Goal: Feedback & Contribution: Leave review/rating

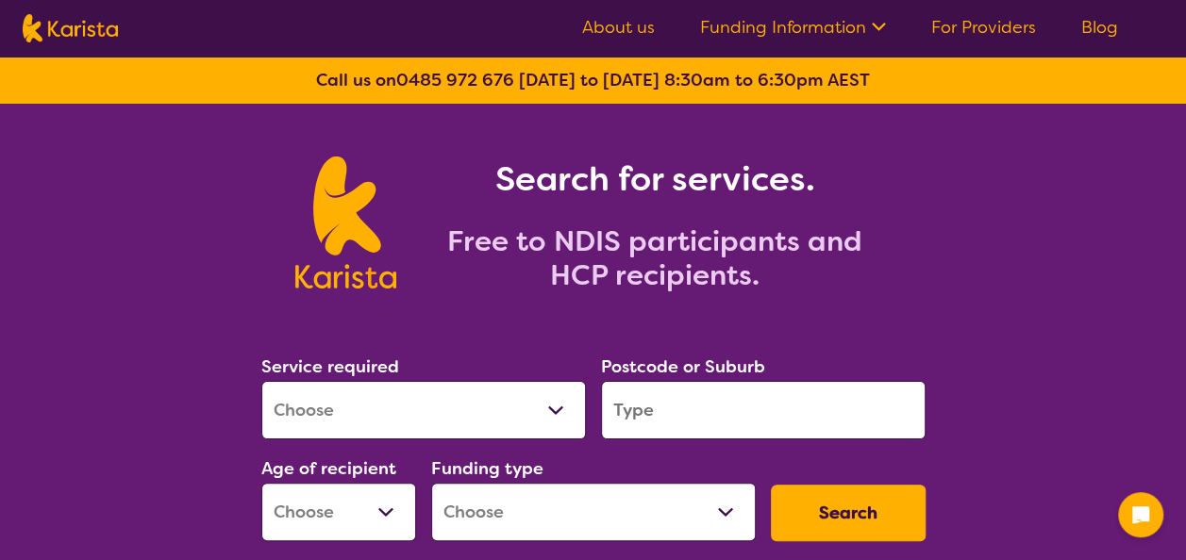
click at [444, 413] on select "Allied Health Assistant Assessment (ADHD or Autism) Behaviour support Counselli…" at bounding box center [423, 410] width 324 height 58
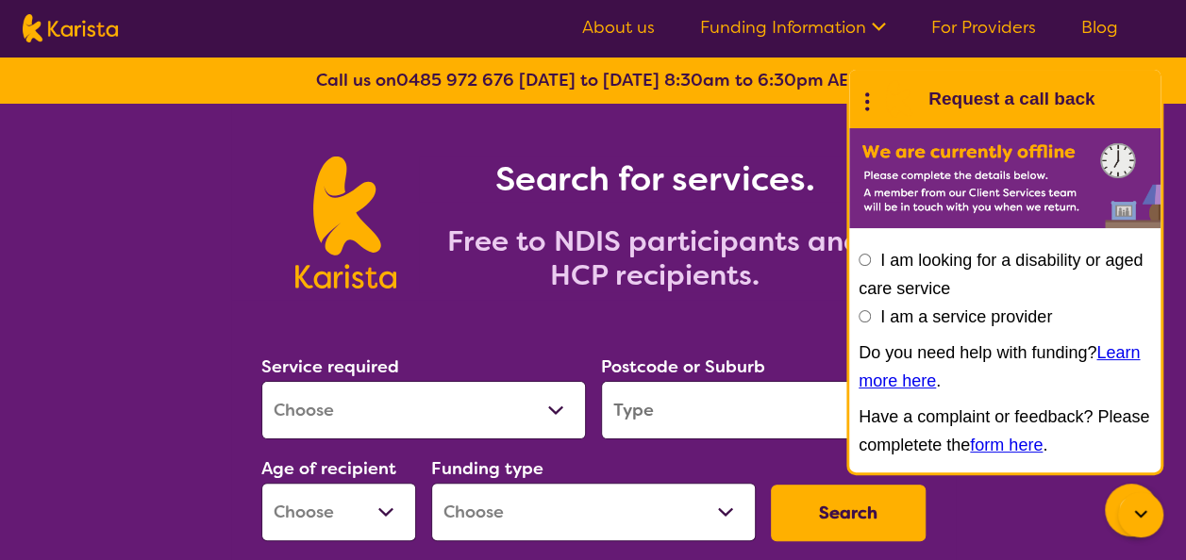
select select "Nursing services"
click at [261, 381] on select "Allied Health Assistant Assessment (ADHD or Autism) Behaviour support Counselli…" at bounding box center [423, 410] width 324 height 58
click at [711, 389] on input "search" at bounding box center [763, 410] width 324 height 58
click at [1140, 508] on icon at bounding box center [1140, 515] width 23 height 23
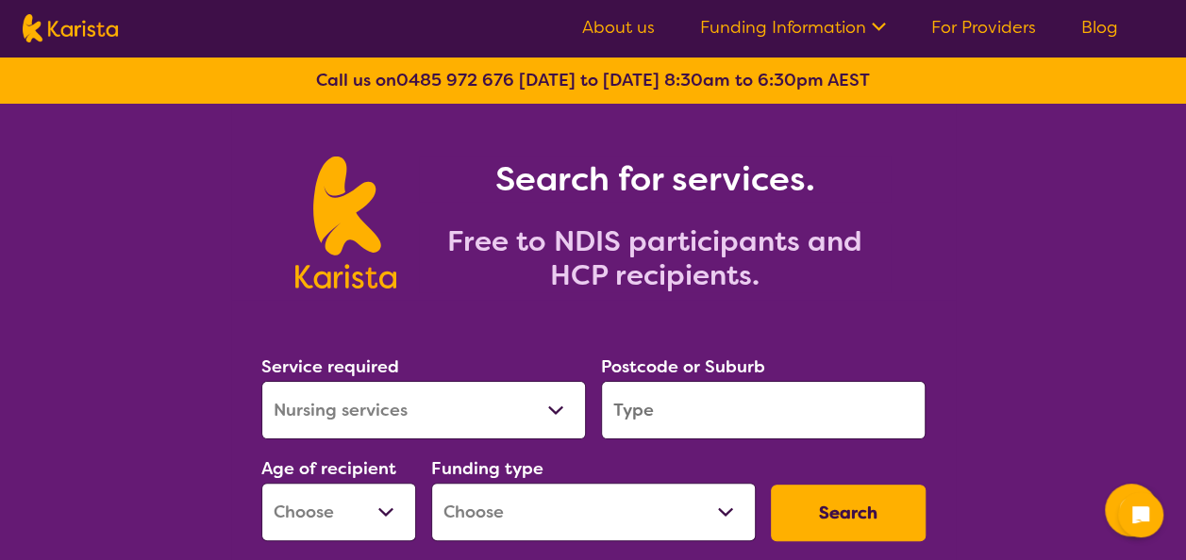
click at [730, 412] on input "search" at bounding box center [763, 410] width 324 height 58
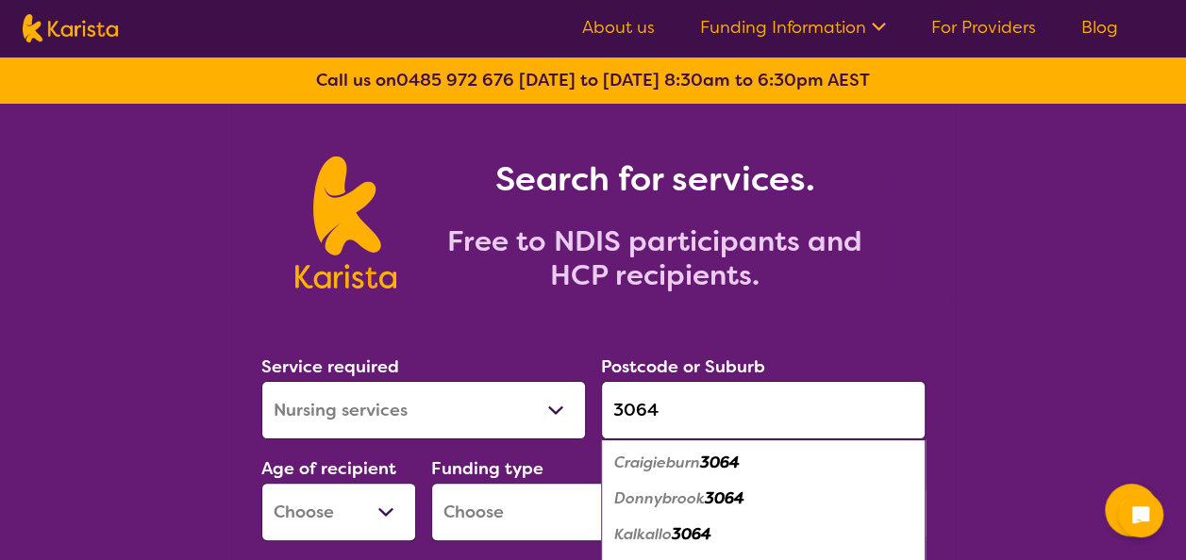
type input "3064"
click at [697, 492] on em "Donnybrook" at bounding box center [659, 499] width 91 height 20
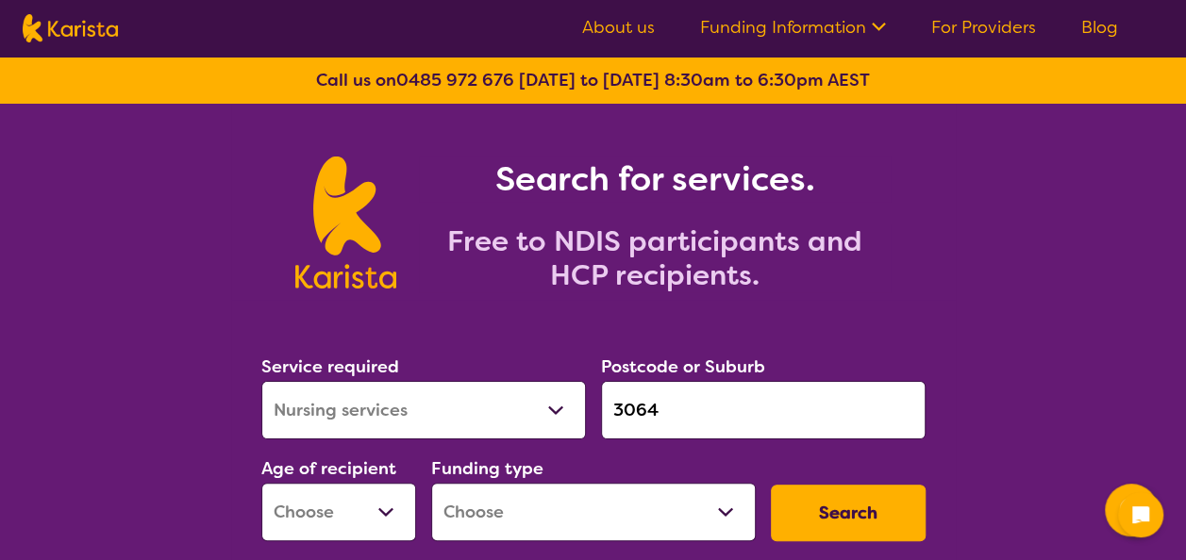
click at [321, 511] on select "Early Childhood - 0 to 9 Child - 10 to 11 Adolescent - 12 to 17 Adult - 18 to 6…" at bounding box center [338, 512] width 155 height 58
click at [503, 502] on select "Home Care Package (HCP) National Disability Insurance Scheme (NDIS) I don't know" at bounding box center [593, 512] width 324 height 58
select select "NDIS"
click at [431, 483] on select "Home Care Package (HCP) National Disability Insurance Scheme (NDIS) I don't know" at bounding box center [593, 512] width 324 height 58
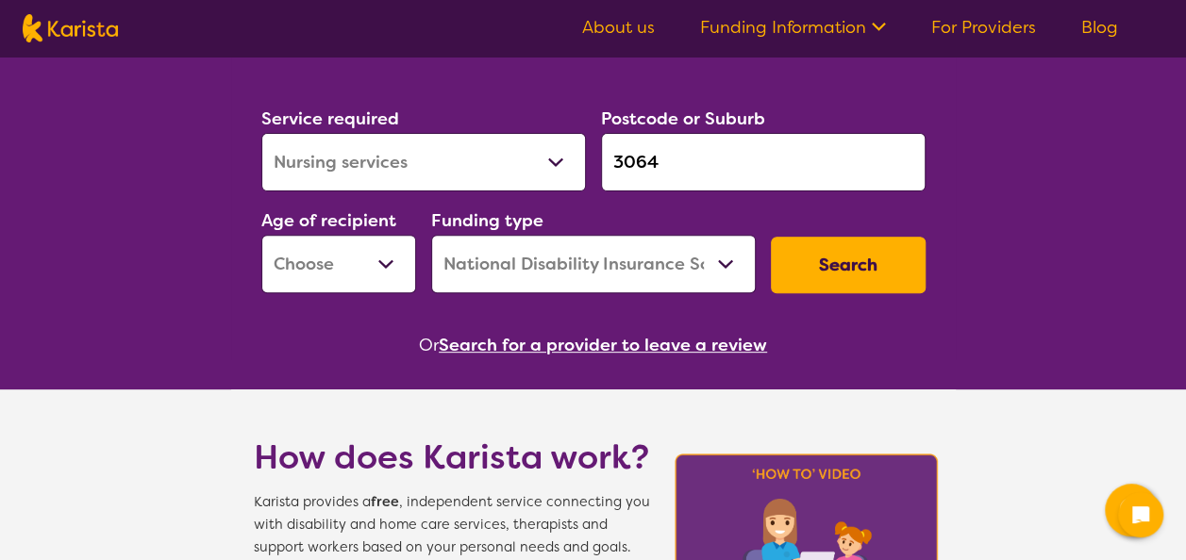
scroll to position [251, 0]
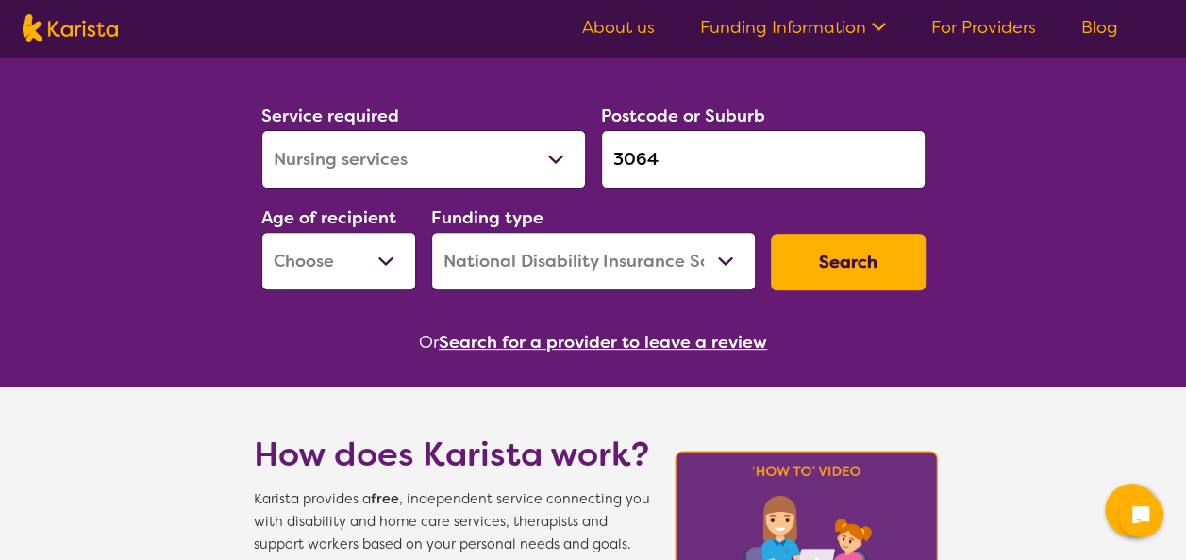
click at [864, 241] on button "Search" at bounding box center [848, 262] width 155 height 57
click at [377, 280] on select "Early Childhood - 0 to 9 Child - 10 to 11 Adolescent - 12 to 17 Adult - 18 to 6…" at bounding box center [338, 261] width 155 height 58
select select "AS"
click at [261, 232] on select "Early Childhood - 0 to 9 Child - 10 to 11 Adolescent - 12 to 17 Adult - 18 to 6…" at bounding box center [338, 261] width 155 height 58
click at [863, 275] on button "Search" at bounding box center [848, 262] width 155 height 57
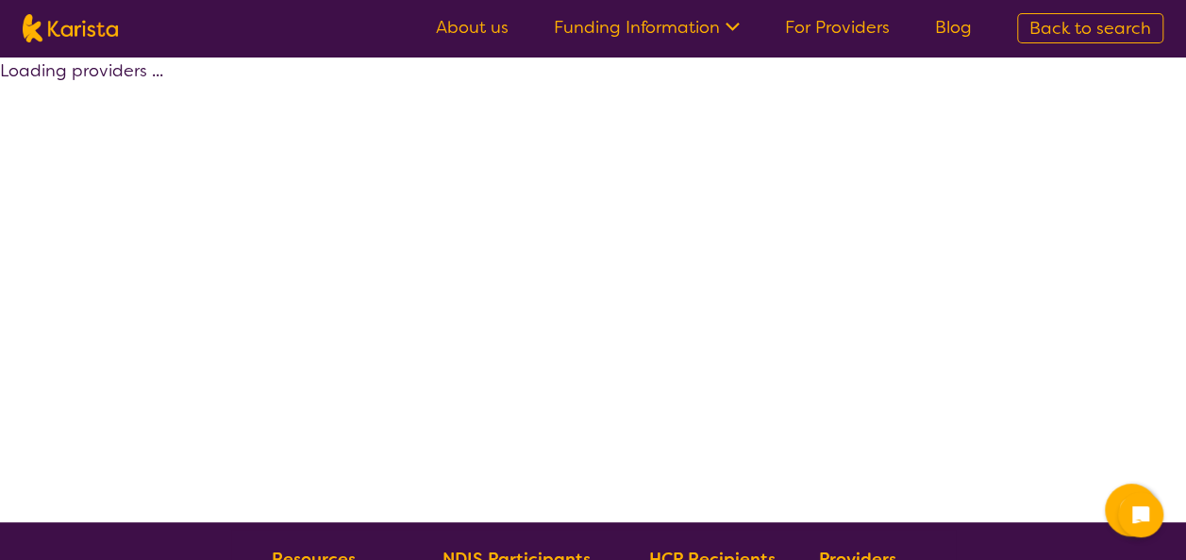
select select "by_score"
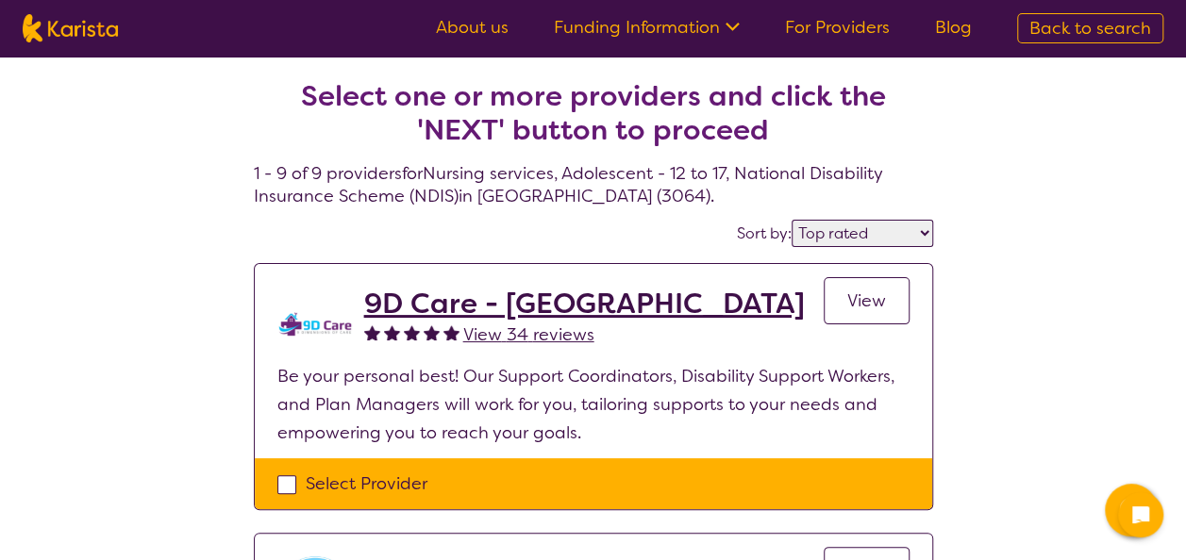
click at [498, 329] on span "View 34 reviews" at bounding box center [528, 335] width 131 height 23
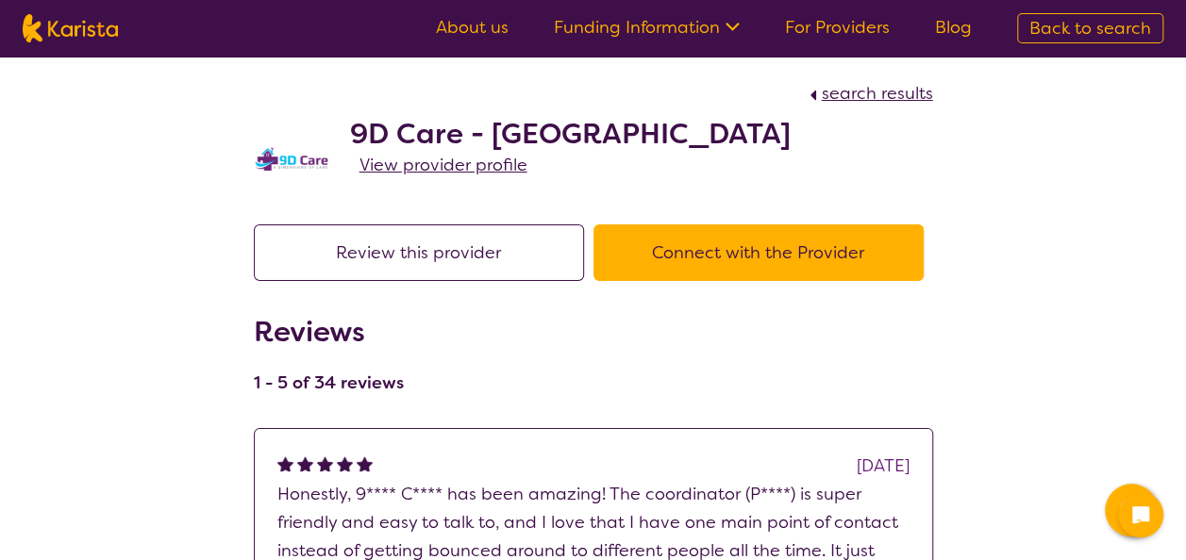
click at [398, 164] on span "View provider profile" at bounding box center [443, 165] width 168 height 23
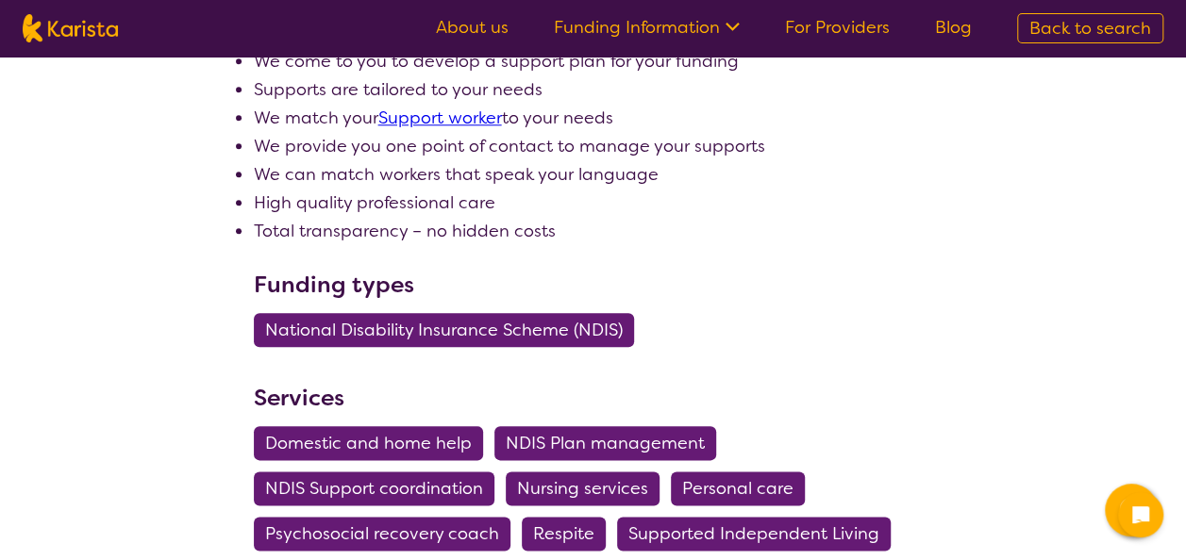
scroll to position [862, 0]
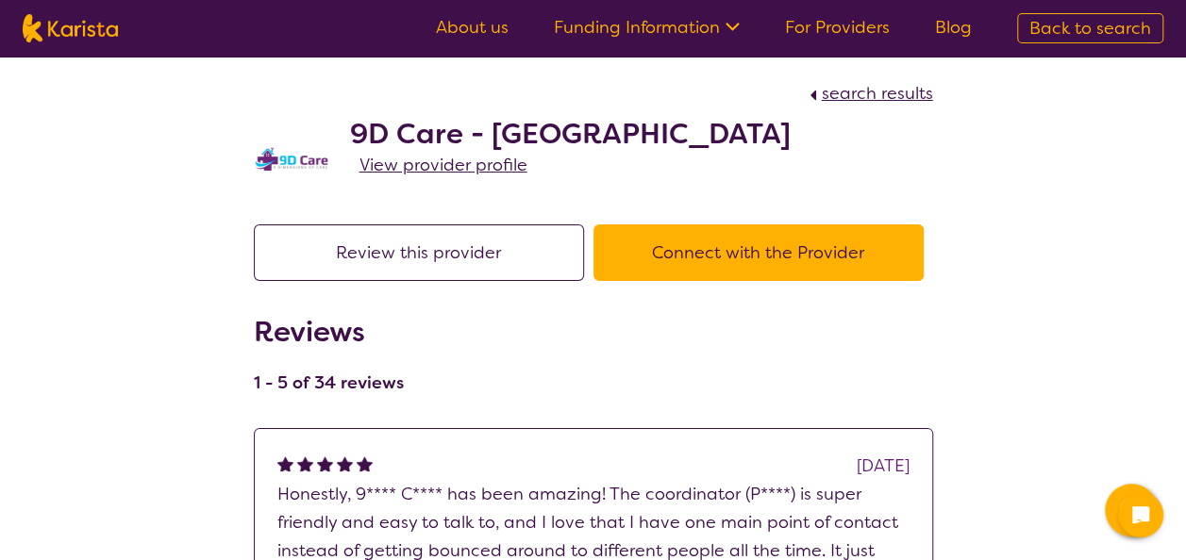
select select "by_score"
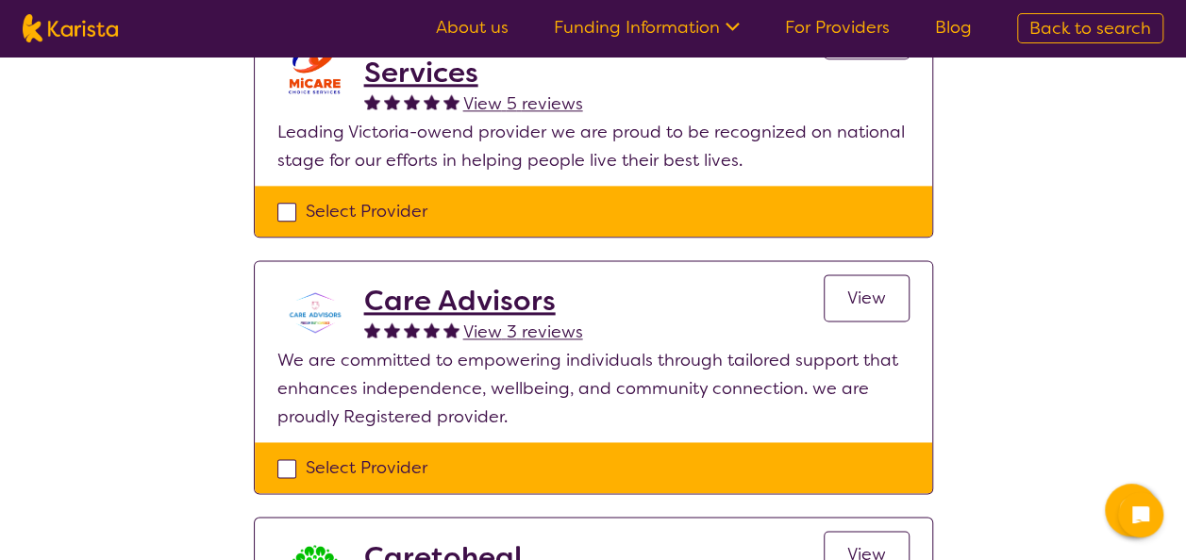
scroll to position [1098, 0]
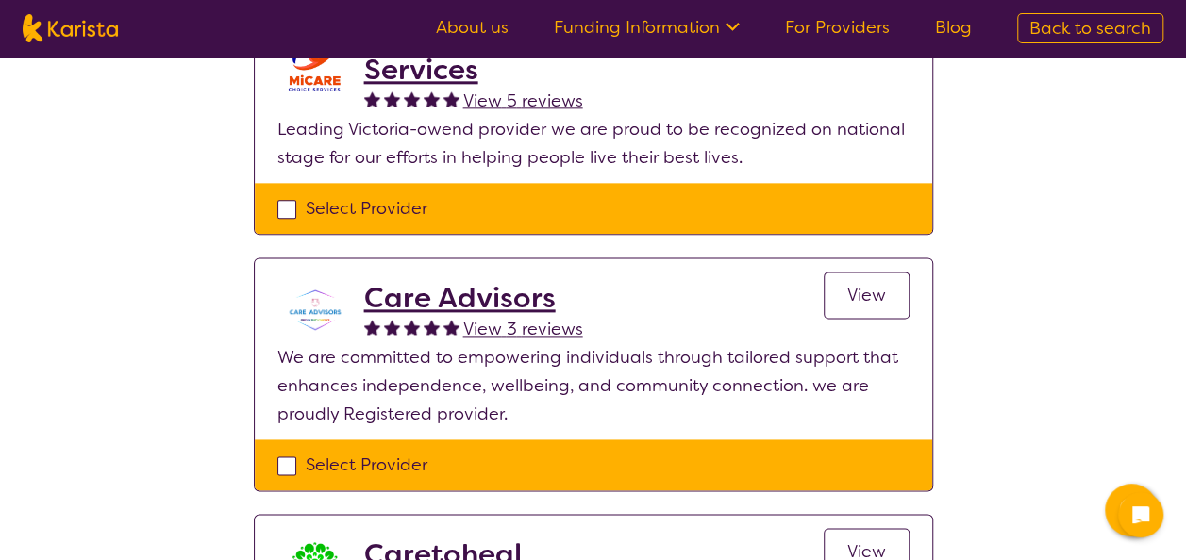
click at [387, 357] on p "We are committed to empowering individuals through tailored support that enhanc…" at bounding box center [593, 385] width 632 height 85
click at [375, 281] on h2 "Care Advisors" at bounding box center [473, 298] width 219 height 34
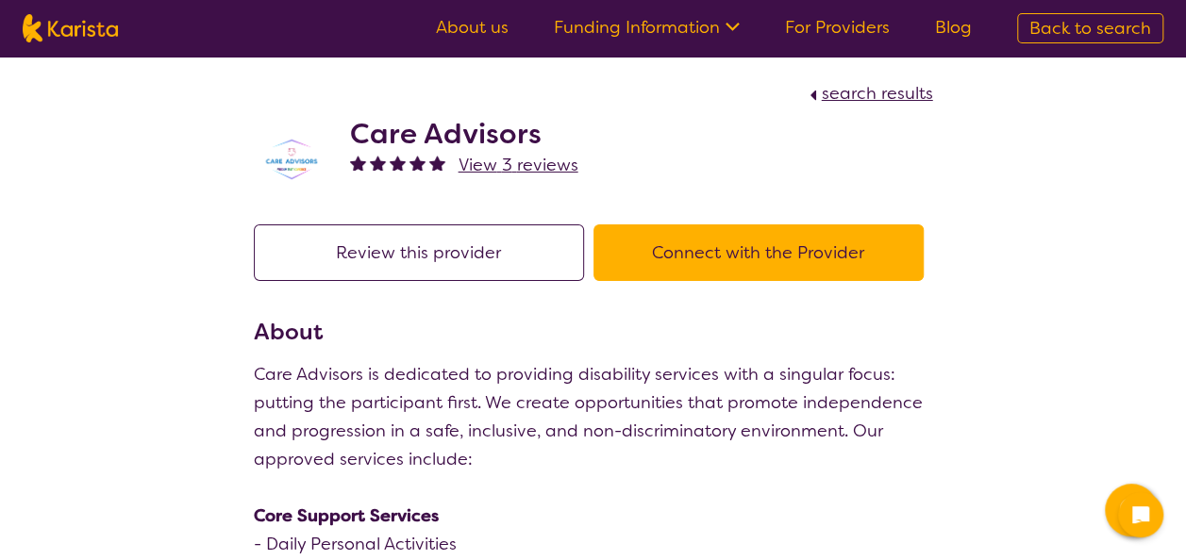
select select "by_score"
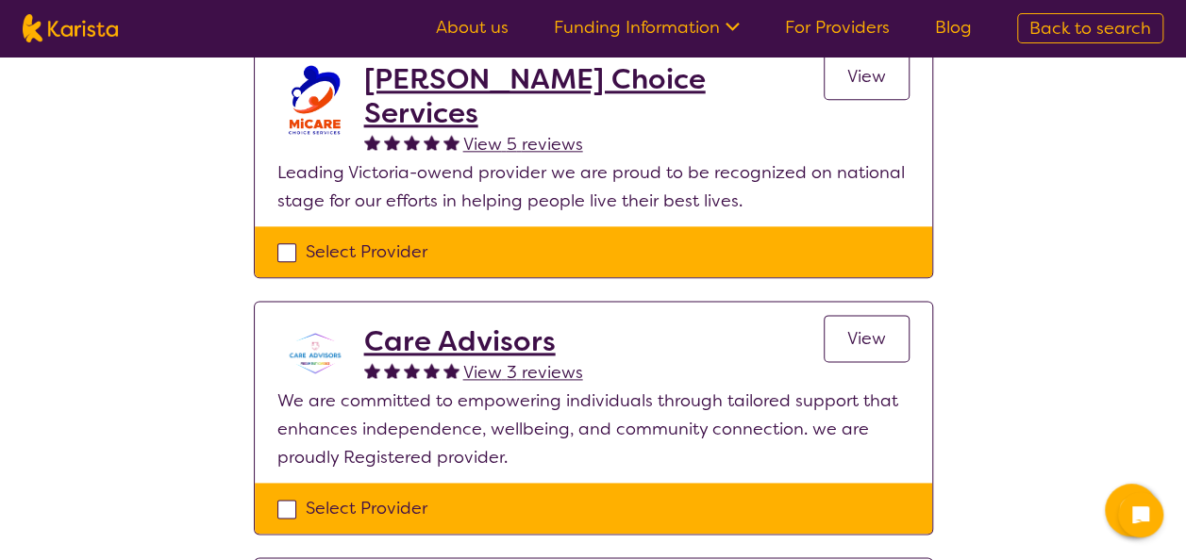
scroll to position [1055, 0]
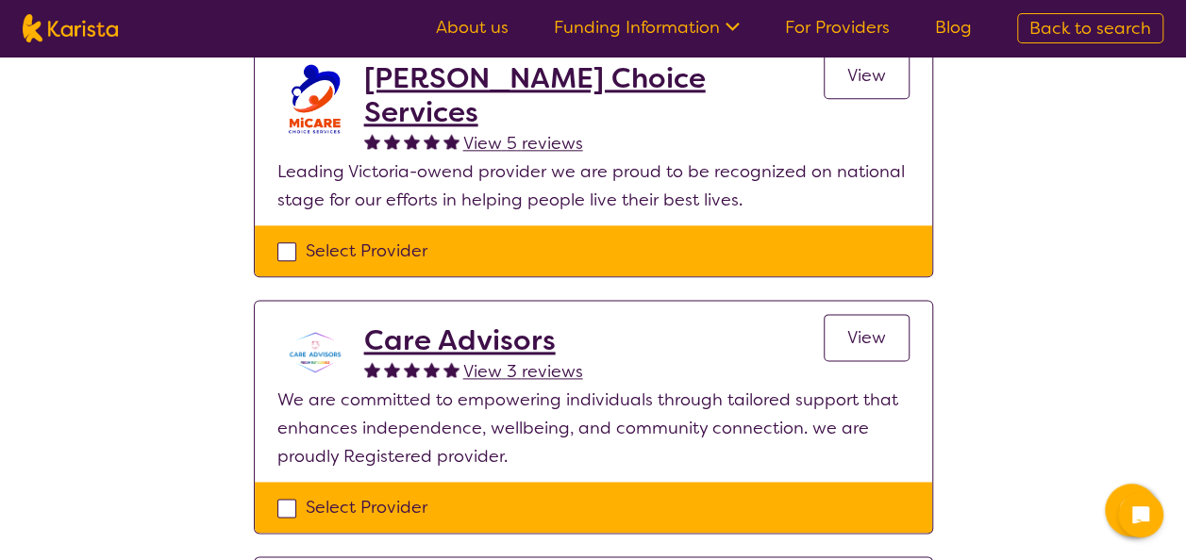
click at [498, 324] on h2 "Care Advisors" at bounding box center [473, 341] width 219 height 34
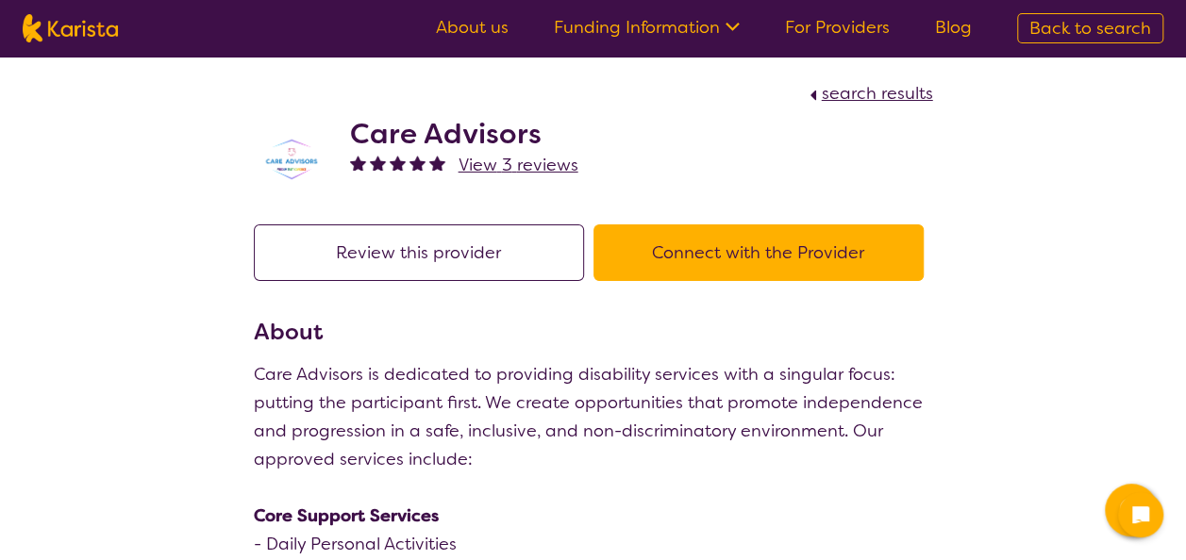
click at [432, 249] on button "Review this provider" at bounding box center [419, 252] width 330 height 57
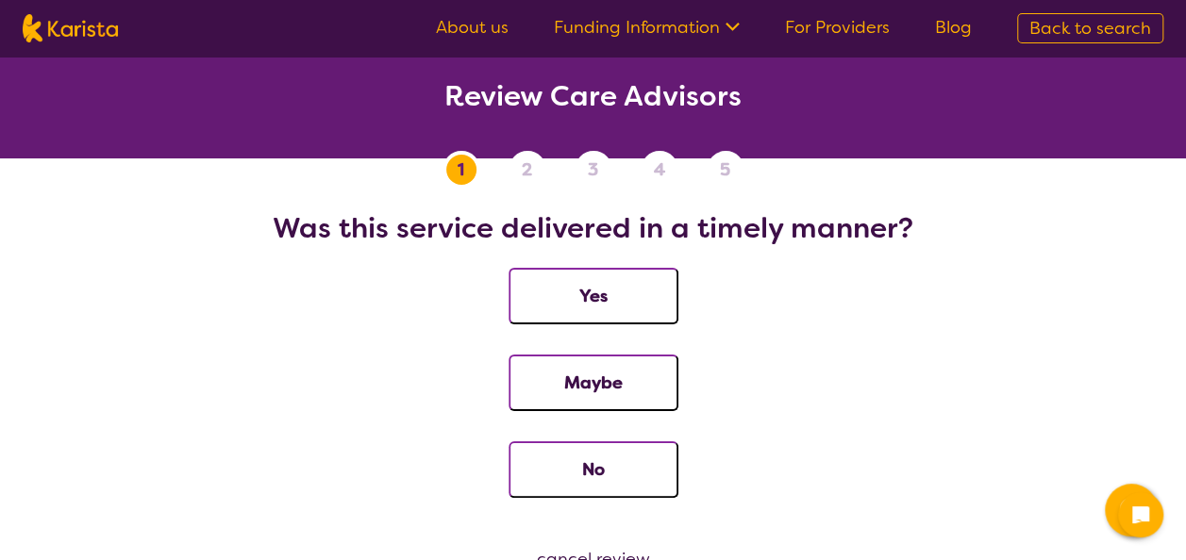
click at [596, 291] on button "Yes" at bounding box center [593, 296] width 170 height 57
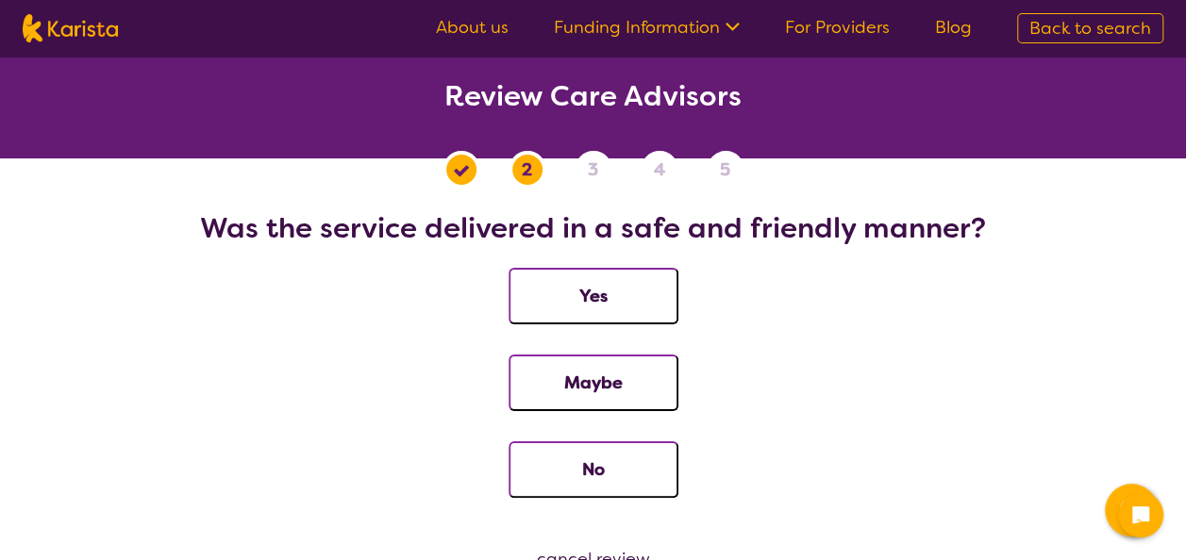
click at [615, 296] on button "Yes" at bounding box center [593, 296] width 170 height 57
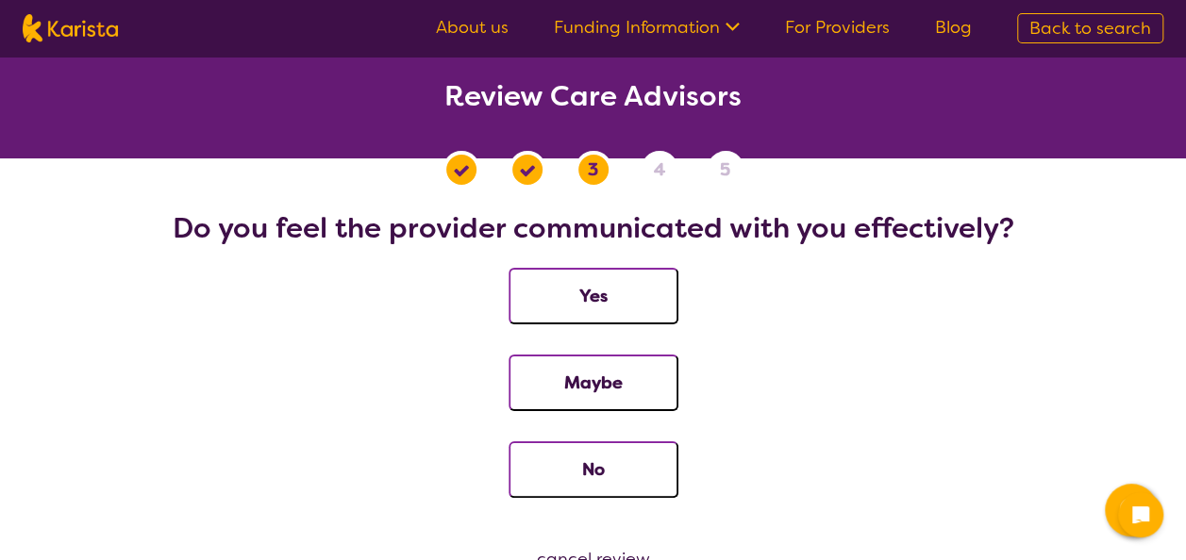
click at [615, 296] on button "Yes" at bounding box center [593, 296] width 170 height 57
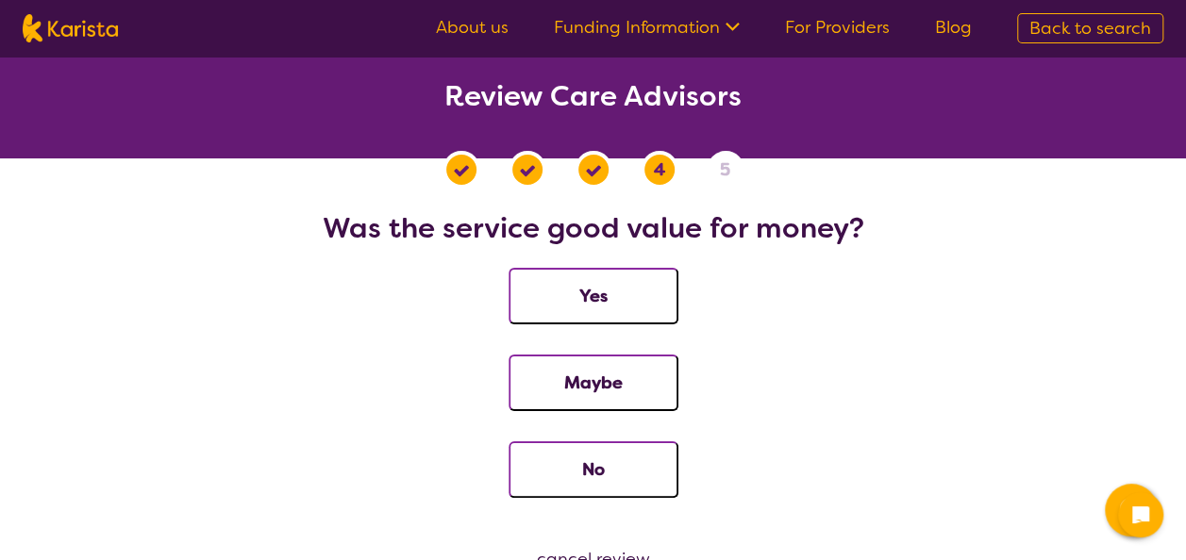
click at [615, 296] on button "Yes" at bounding box center [593, 296] width 170 height 57
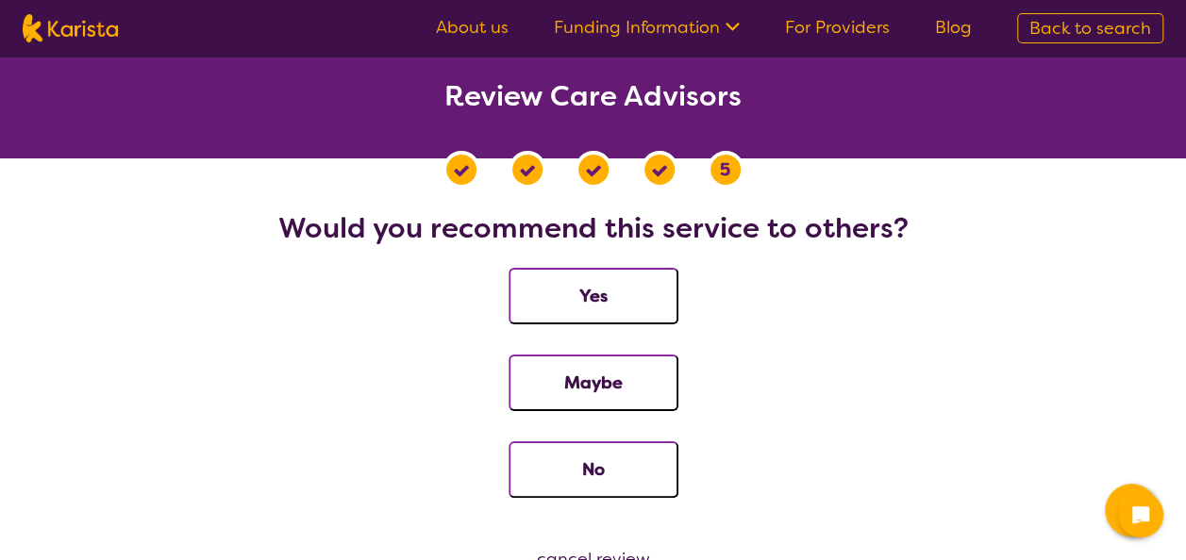
click at [615, 296] on button "Yes" at bounding box center [593, 296] width 170 height 57
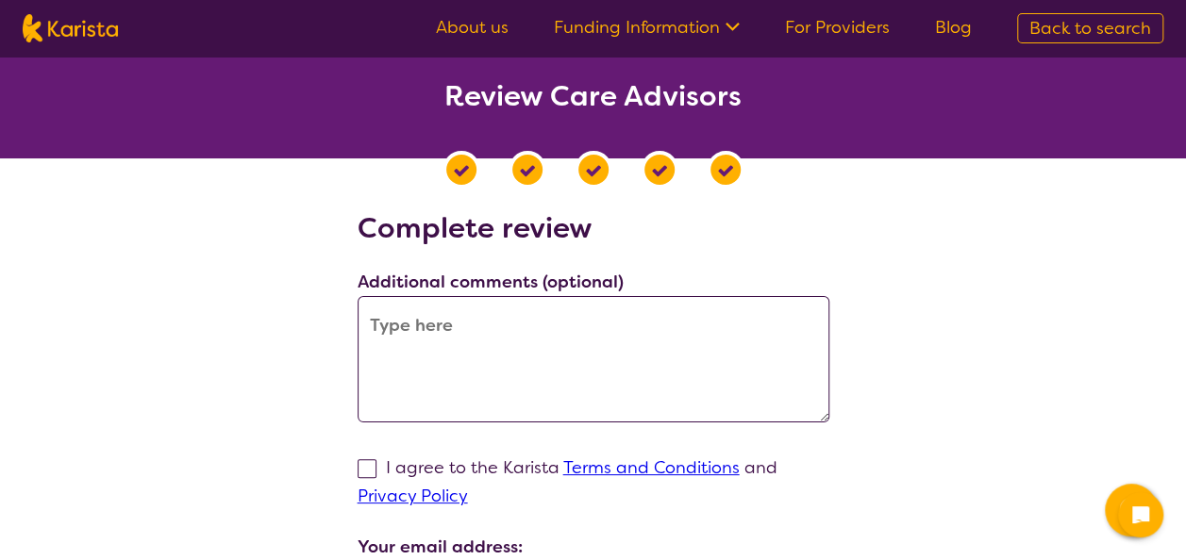
click at [502, 324] on textarea at bounding box center [593, 359] width 472 height 126
click at [582, 336] on textarea at bounding box center [593, 359] width 472 height 126
click at [556, 357] on textarea "care advisor is the" at bounding box center [593, 359] width 472 height 126
drag, startPoint x: 366, startPoint y: 329, endPoint x: 544, endPoint y: 326, distance: 178.3
click at [544, 326] on textarea "care advisor is the" at bounding box center [593, 359] width 472 height 126
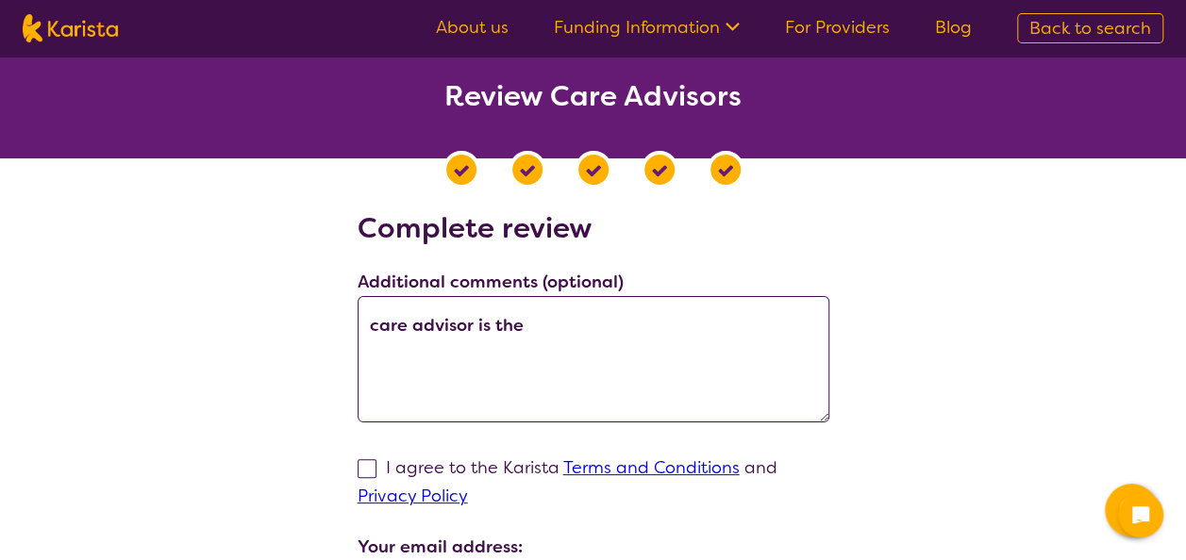
paste textarea "The provider consistently delivers high-quality services aligned with participa…"
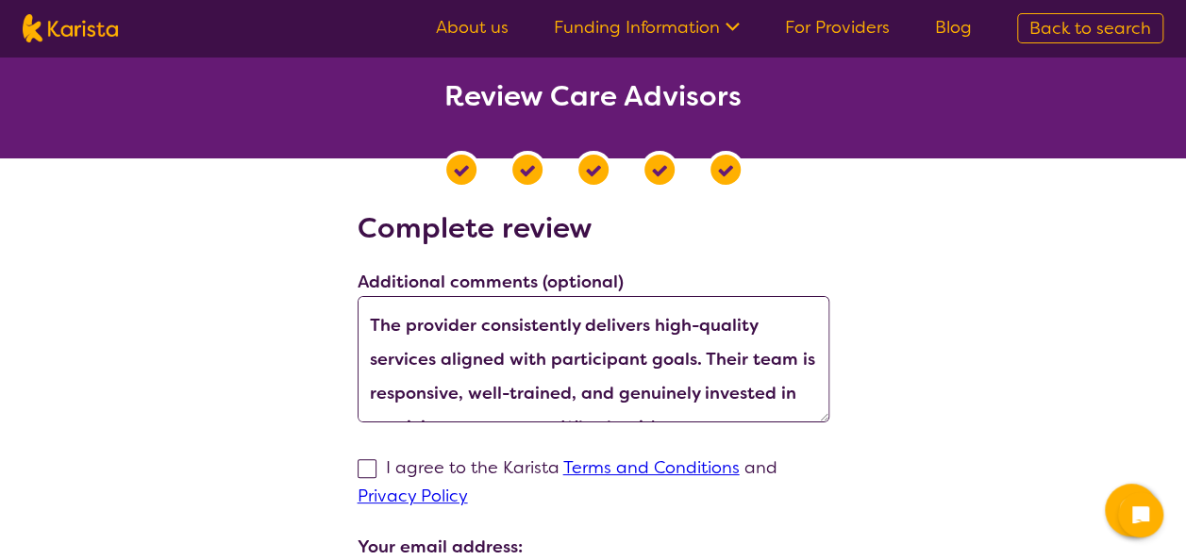
click at [475, 326] on textarea "The provider consistently delivers high-quality services aligned with participa…" at bounding box center [593, 359] width 472 height 126
click at [374, 325] on textarea "care advisors consistently delivers high-quality services aligned with particip…" at bounding box center [593, 359] width 472 height 126
click at [423, 328] on textarea "Care advisors consistently delivers high-quality services aligned with particip…" at bounding box center [593, 359] width 472 height 126
click at [700, 323] on textarea "Care Advisors consistently delivers high-quality services aligned with particip…" at bounding box center [593, 359] width 472 height 126
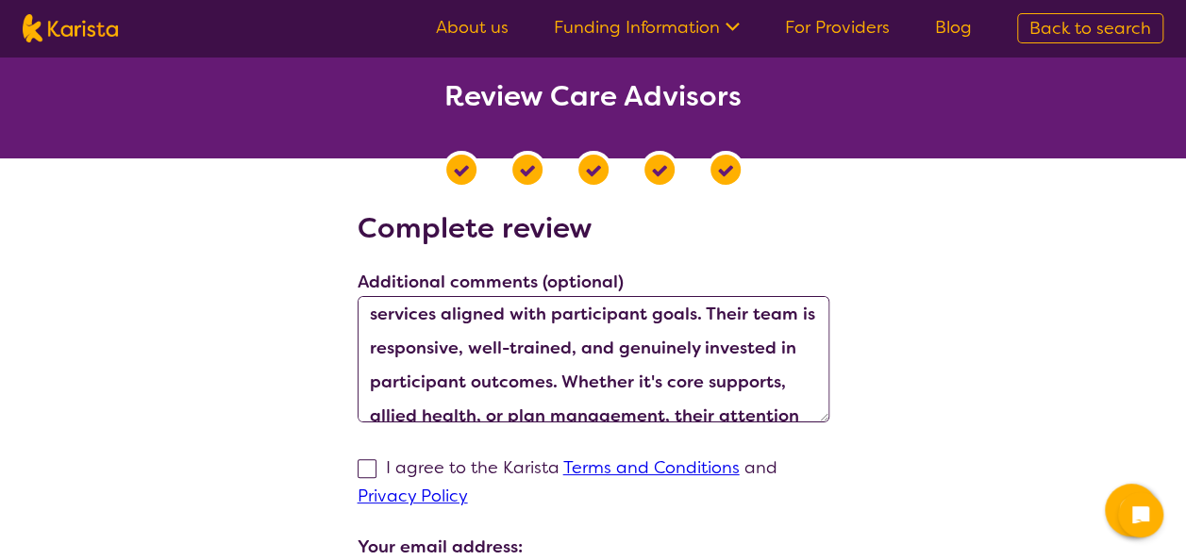
scroll to position [47, 0]
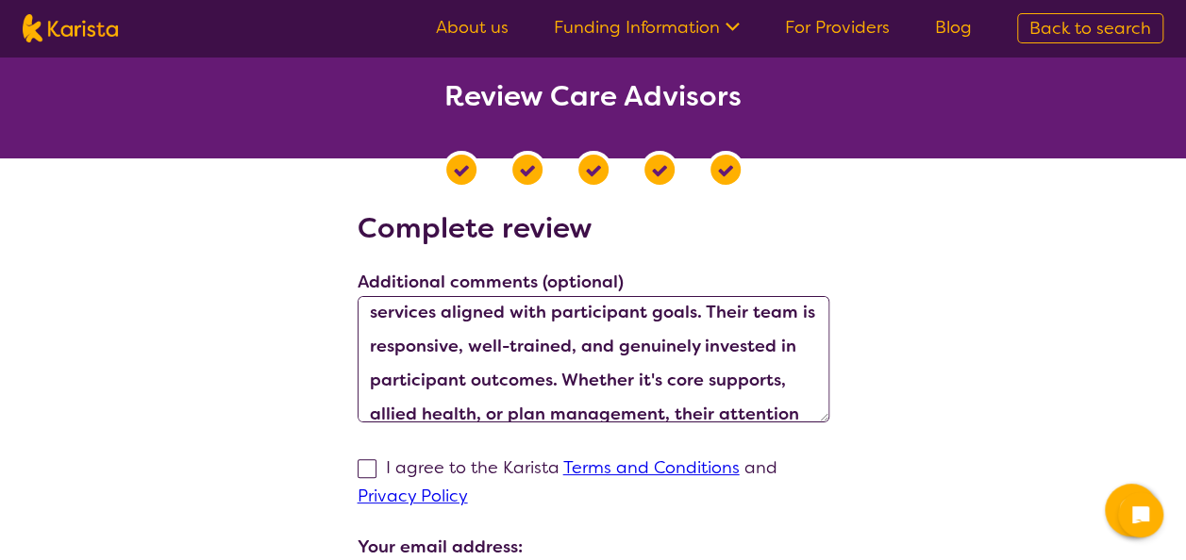
click at [484, 349] on textarea "Care Advisors consistently delivers high quality services aligned with particip…" at bounding box center [593, 359] width 472 height 126
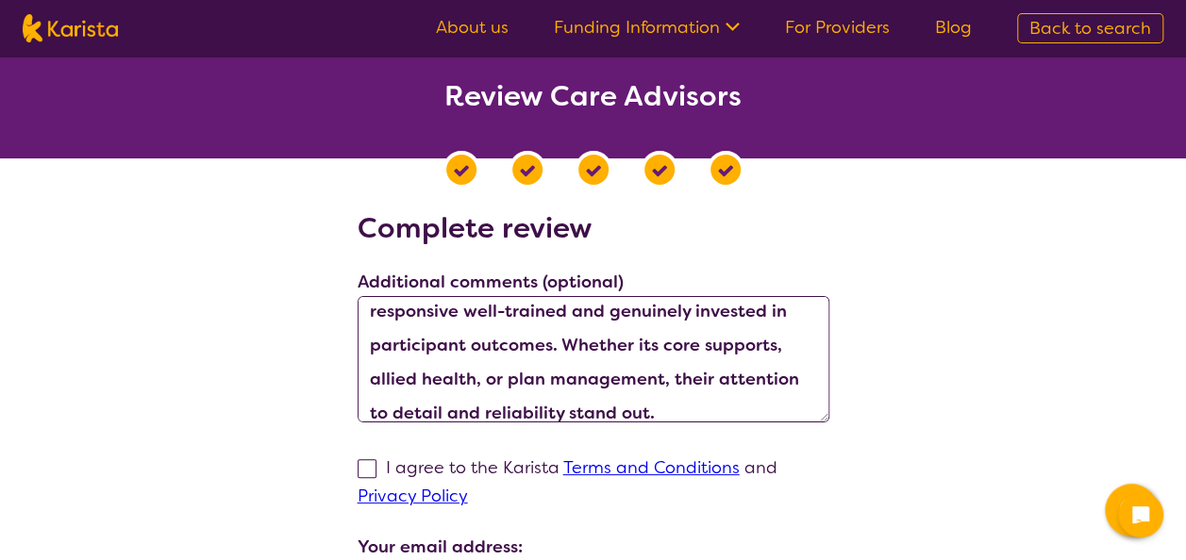
scroll to position [102, 0]
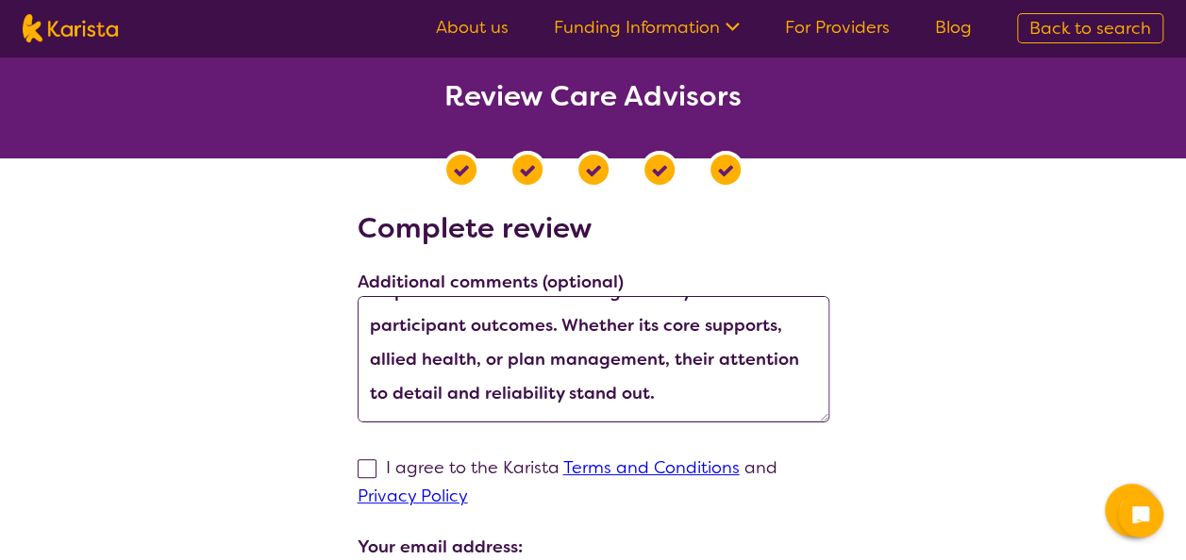
click at [472, 360] on textarea "Care Advisors consistently delivers high quality services aligned with particip…" at bounding box center [593, 359] width 472 height 126
drag, startPoint x: 665, startPoint y: 362, endPoint x: 373, endPoint y: 358, distance: 292.4
click at [373, 358] on textarea "Care Advisors consistently delivers high quality services aligned with particip…" at bounding box center [593, 359] width 472 height 126
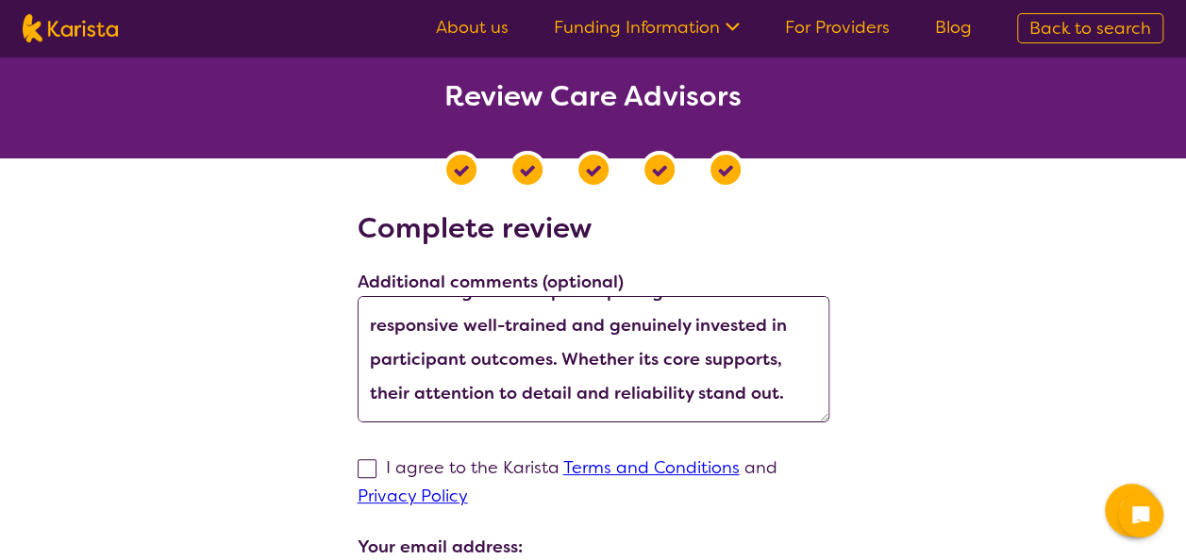
scroll to position [68, 0]
drag, startPoint x: 562, startPoint y: 352, endPoint x: 777, endPoint y: 366, distance: 215.5
click at [777, 366] on textarea "Care Advisors consistently delivers high quality services aligned with particip…" at bounding box center [593, 359] width 472 height 126
click at [565, 357] on textarea "Care Advisors consistently delivers high quality services aligned with particip…" at bounding box center [593, 359] width 472 height 126
type textarea "Care Advisors consistently delivers high quality services aligned with particip…"
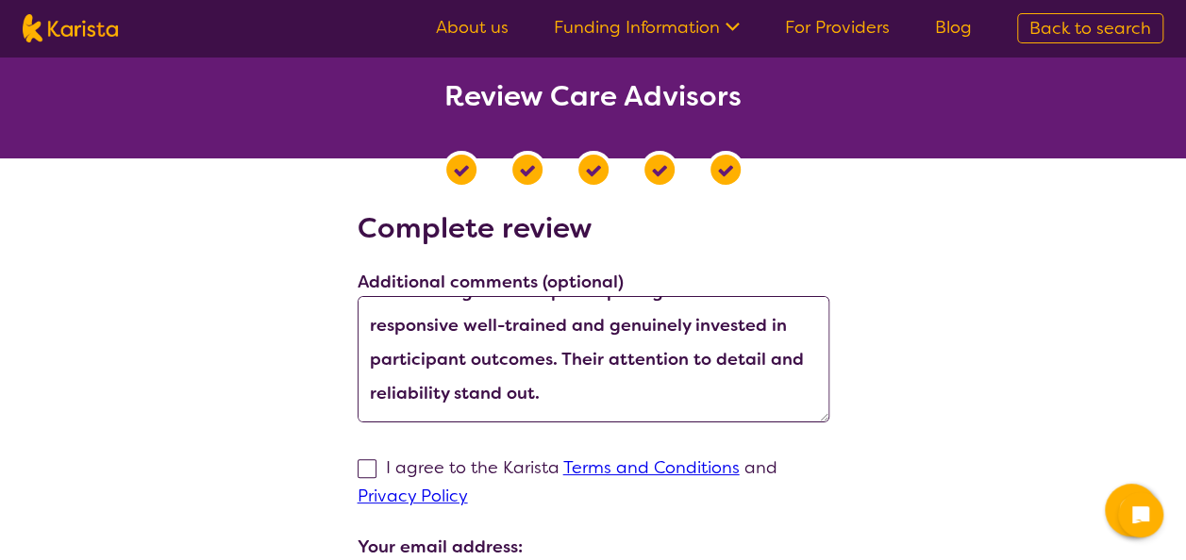
click at [360, 466] on span at bounding box center [366, 468] width 19 height 19
click at [468, 490] on input "I agree to the Karista Terms and Conditions and Privacy Policy" at bounding box center [474, 496] width 12 height 12
checkbox input "true"
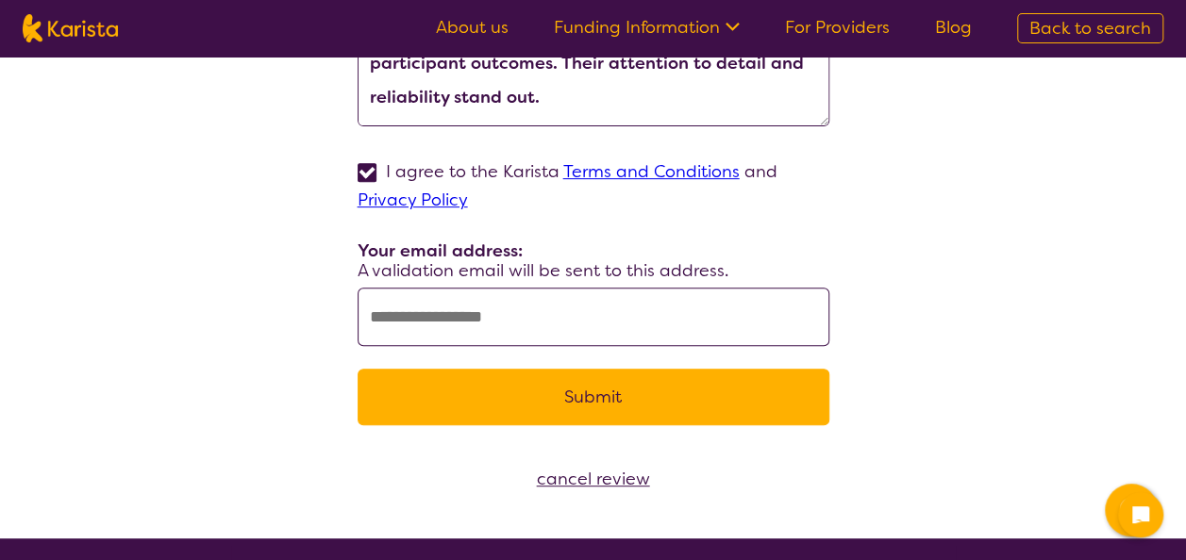
scroll to position [297, 0]
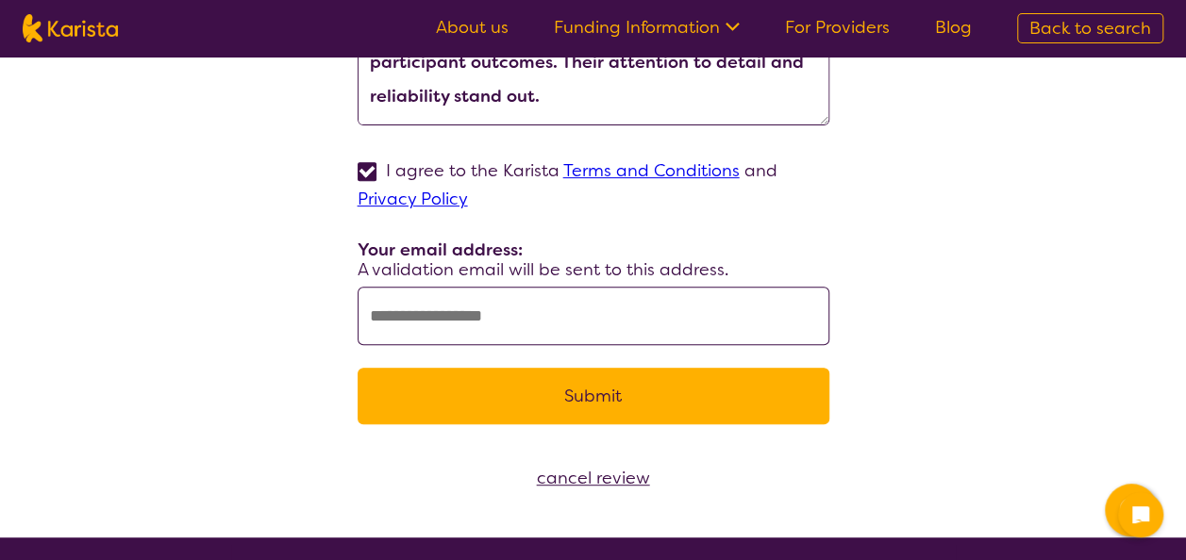
click at [416, 309] on input "text" at bounding box center [593, 316] width 472 height 58
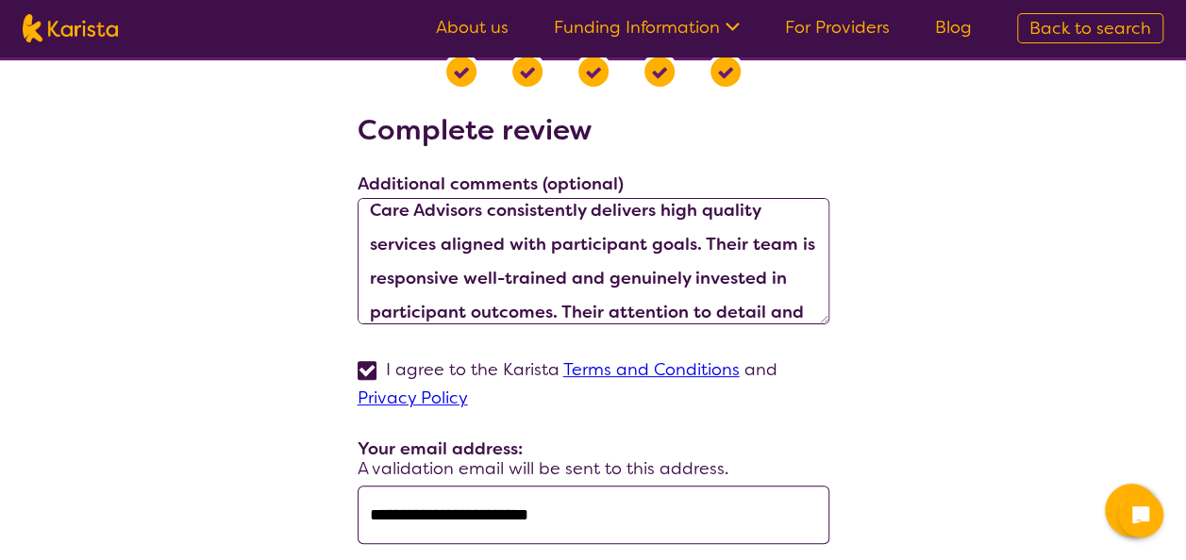
scroll to position [21, 0]
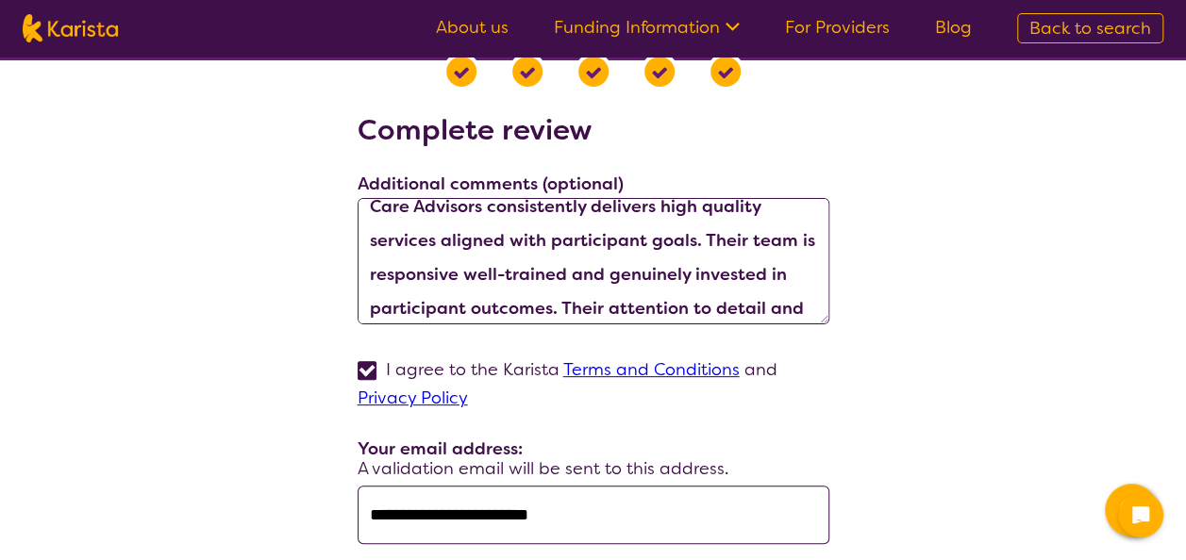
type input "**********"
click at [642, 240] on textarea "Care Advisors consistently delivers high quality services aligned with particip…" at bounding box center [593, 261] width 472 height 126
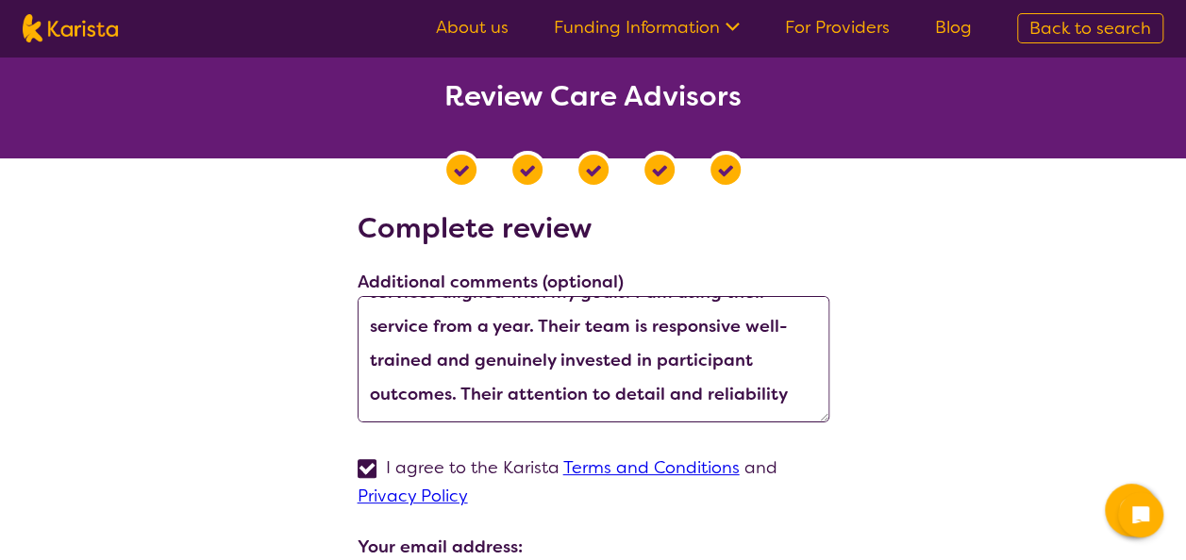
scroll to position [64, 0]
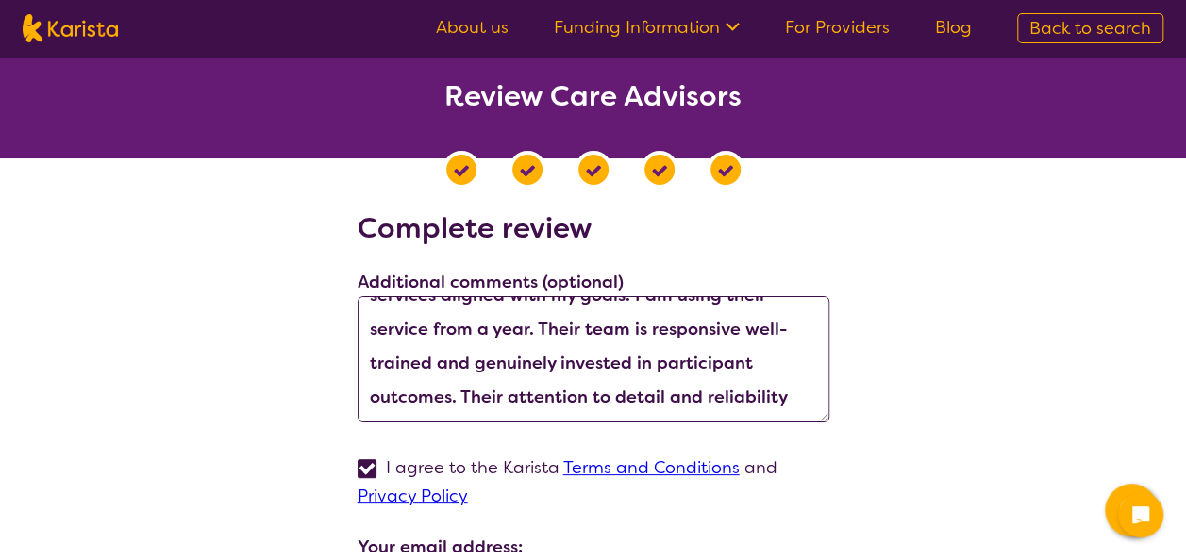
click at [438, 366] on textarea "Care Advisors consistently delivers high quality services aligned with my goals…" at bounding box center [593, 359] width 472 height 126
drag, startPoint x: 471, startPoint y: 370, endPoint x: 453, endPoint y: 398, distance: 33.5
click at [453, 398] on textarea "Care Advisors consistently delivers high quality services aligned with my goals…" at bounding box center [593, 359] width 472 height 126
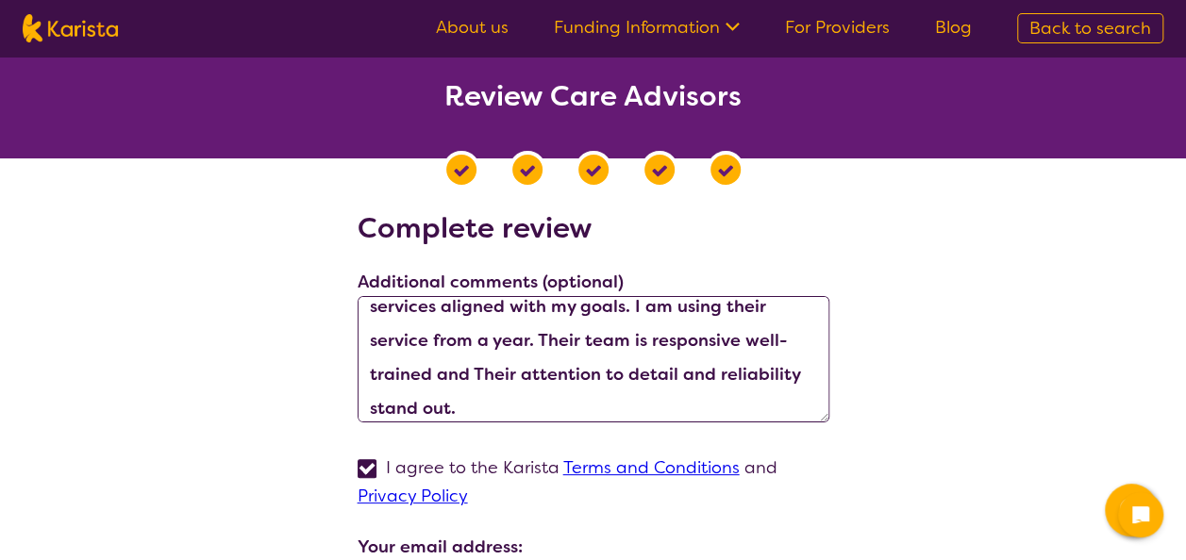
scroll to position [49, 0]
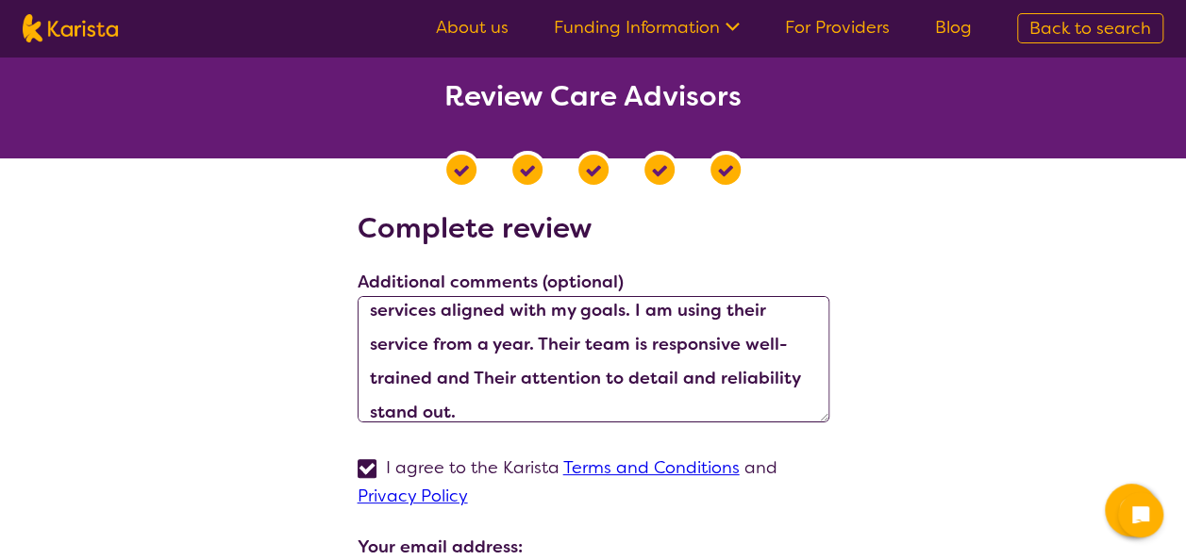
click at [431, 377] on textarea "Care Advisors consistently delivers high quality services aligned with my goals…" at bounding box center [593, 359] width 472 height 126
click at [547, 407] on textarea "Care Advisors consistently delivers high quality services aligned with my goals…" at bounding box center [593, 359] width 472 height 126
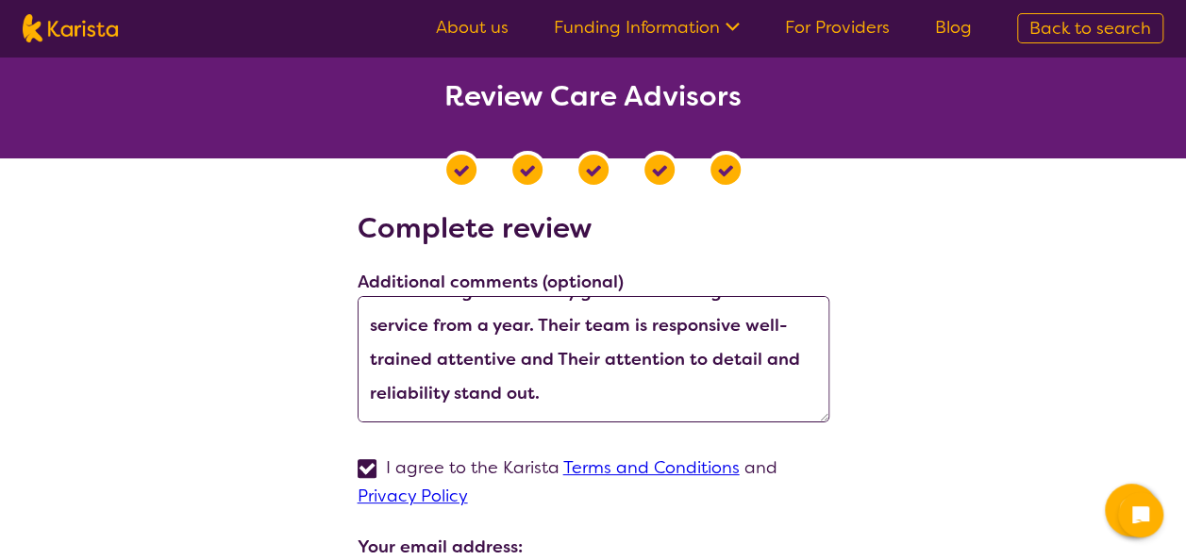
drag, startPoint x: 516, startPoint y: 357, endPoint x: 434, endPoint y: 364, distance: 82.3
click at [434, 364] on textarea "Care Advisors consistently delivers high quality services aligned with my goals…" at bounding box center [593, 359] width 472 height 126
click at [710, 353] on textarea "Care Advisors consistently delivers high quality services aligned with my goals…" at bounding box center [593, 359] width 472 height 126
click at [477, 355] on textarea "Care Advisors consistently delivers high quality services aligned with my goals…" at bounding box center [593, 359] width 472 height 126
click at [459, 357] on textarea "Care Advisors consistently delivers high quality services aligned with my goals…" at bounding box center [593, 359] width 472 height 126
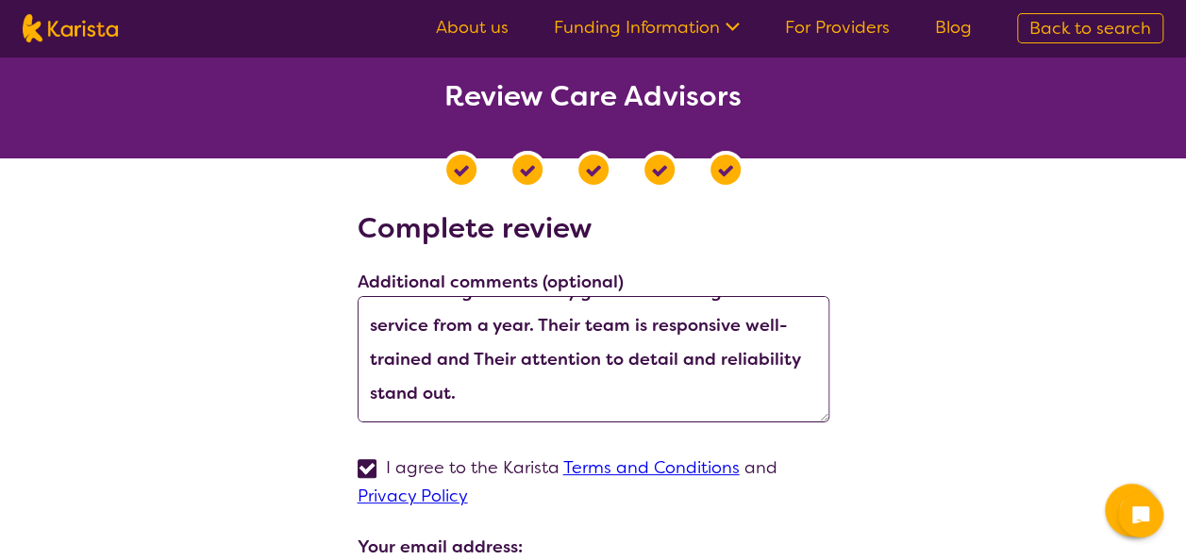
click at [470, 358] on textarea "Care Advisors consistently delivers high quality services aligned with my goals…" at bounding box center [593, 359] width 472 height 126
click at [586, 391] on textarea "Care Advisors consistently delivers high quality services aligned with my goals…" at bounding box center [593, 359] width 472 height 126
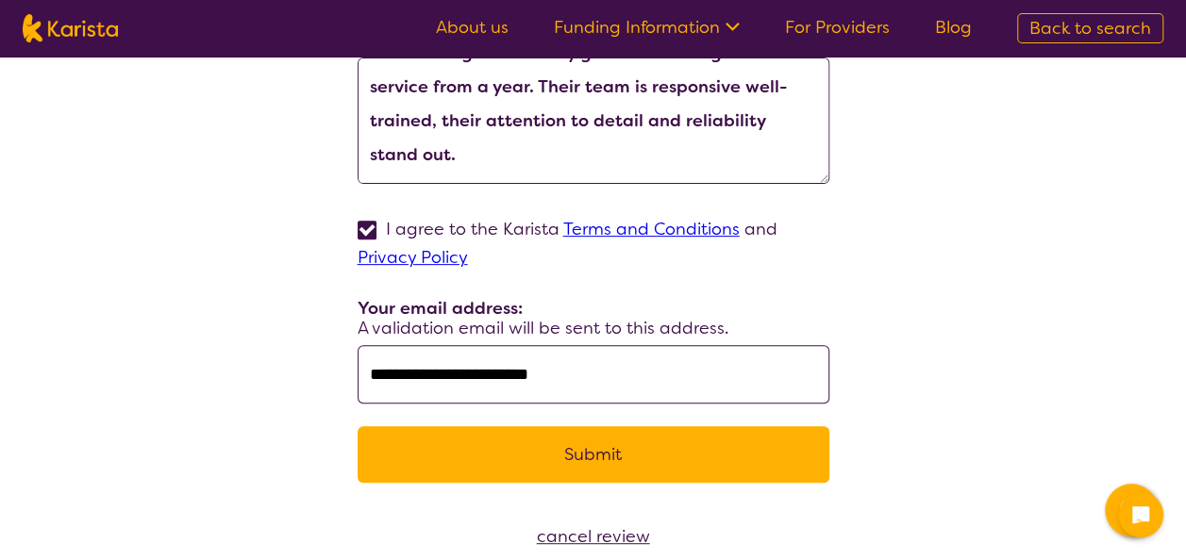
scroll to position [266, 0]
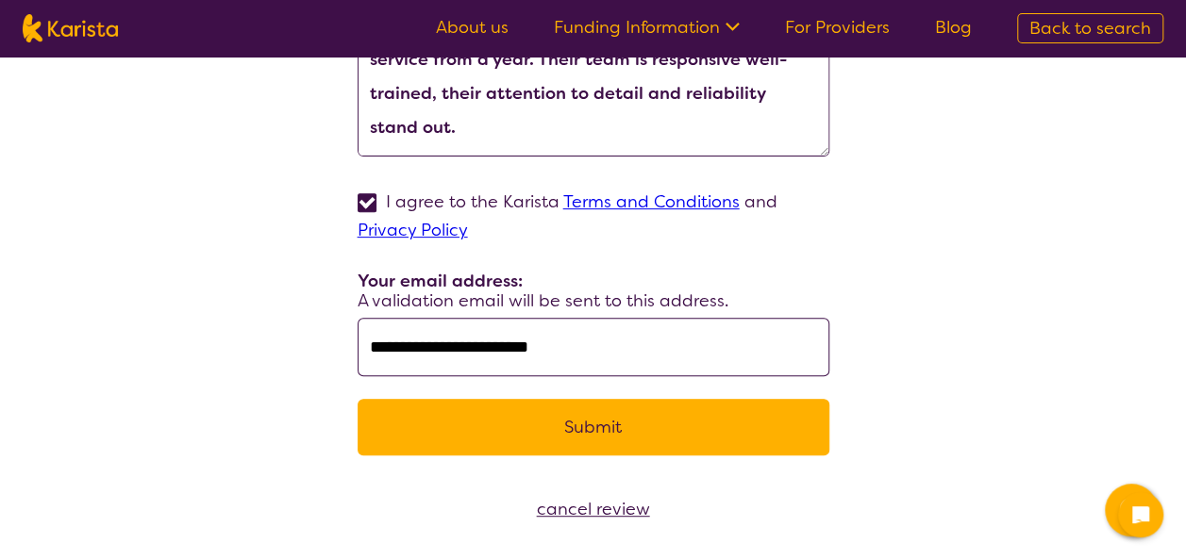
type textarea "Care Advisors consistently delivers high quality services aligned with my goals…"
click at [490, 438] on button "Submit" at bounding box center [593, 427] width 472 height 57
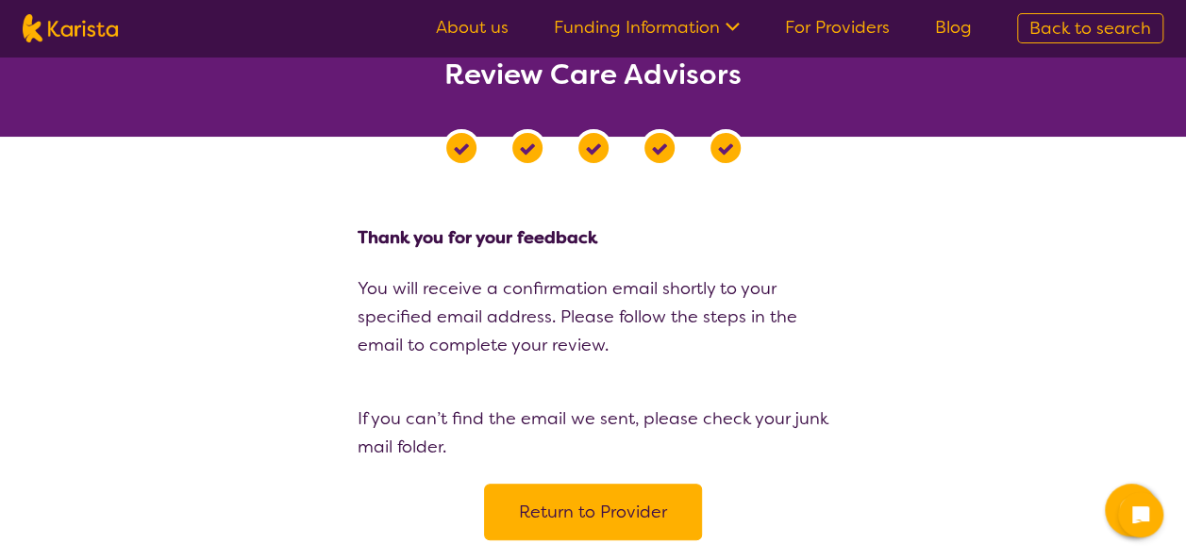
scroll to position [21, 0]
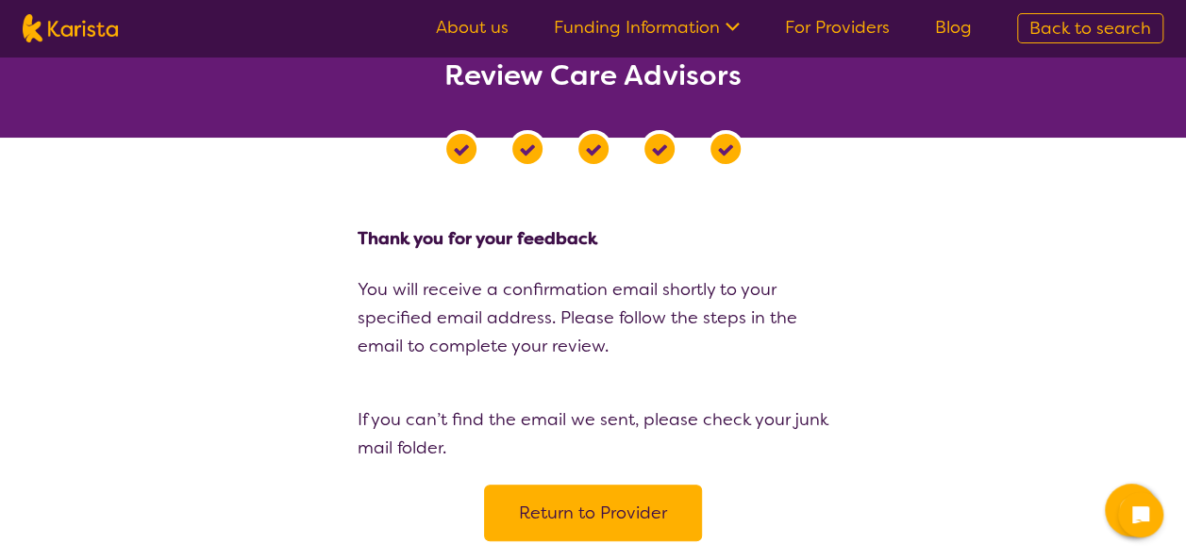
click at [856, 31] on link "For Providers" at bounding box center [837, 27] width 105 height 23
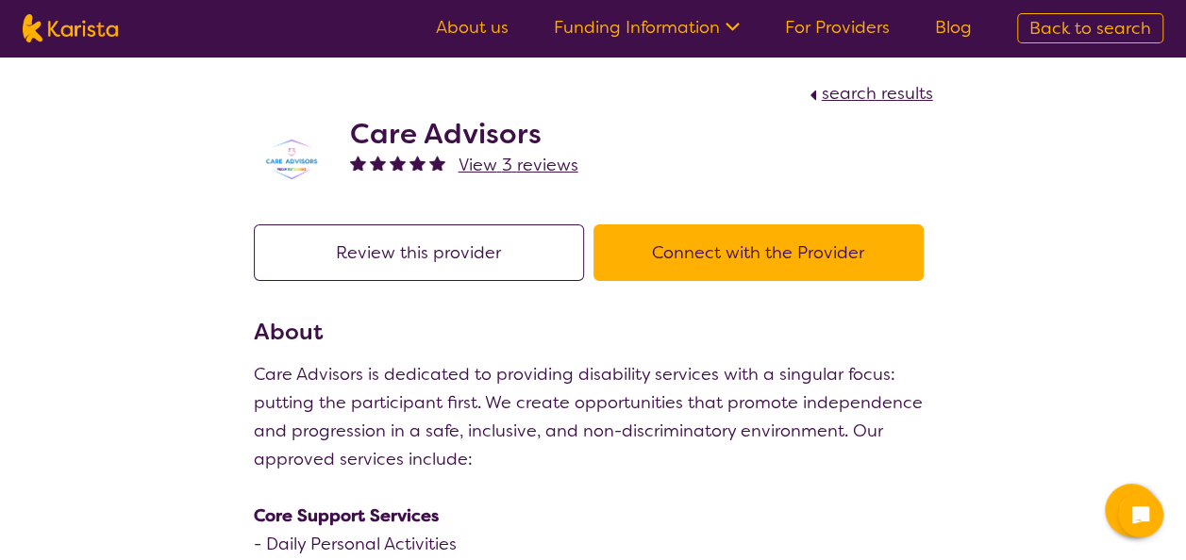
scroll to position [419, 0]
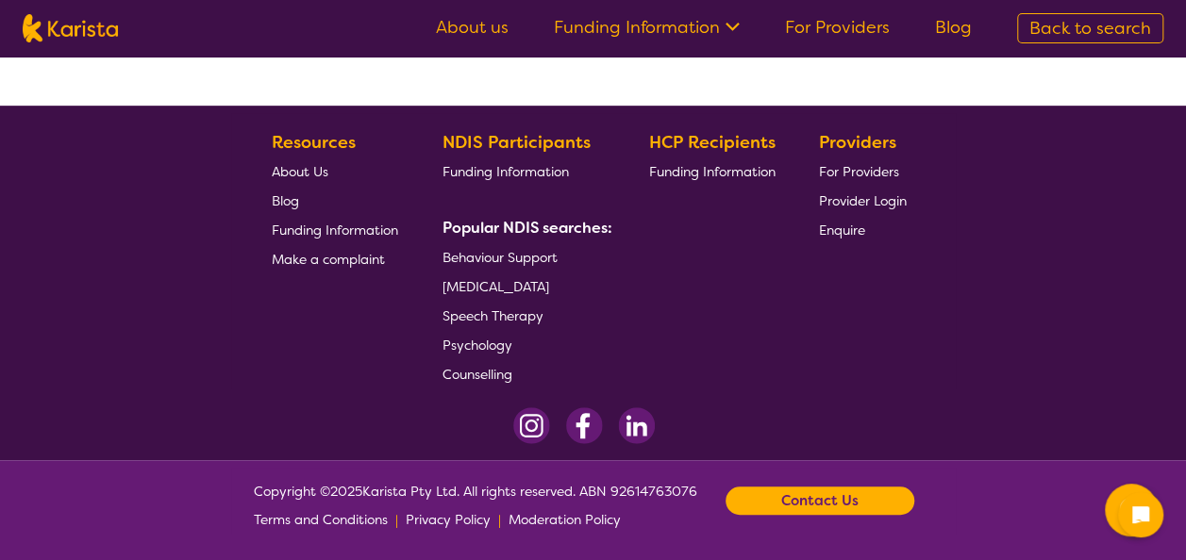
select select "by_score"
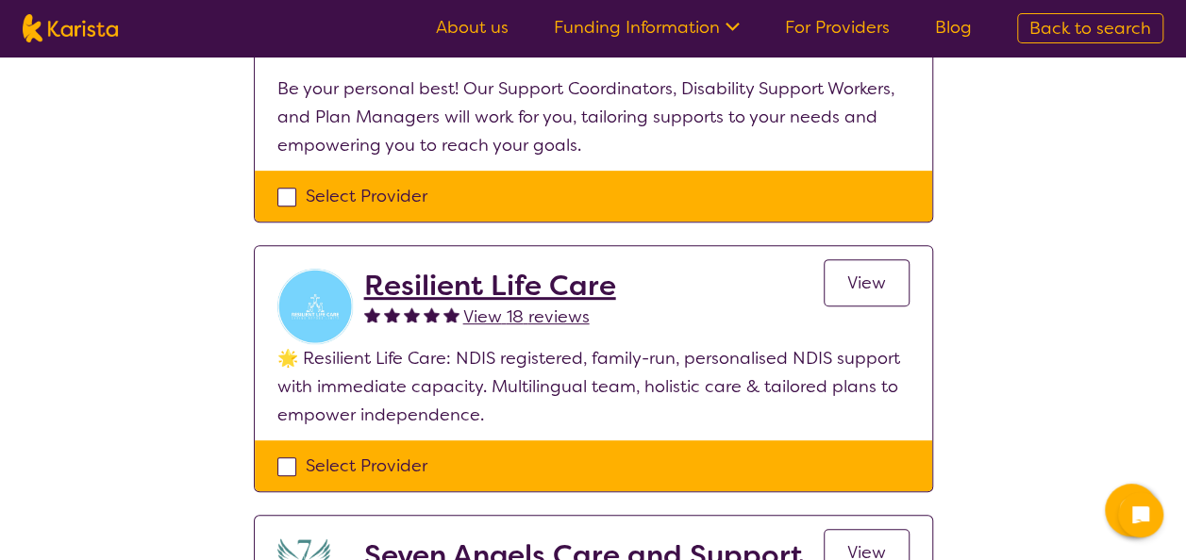
scroll to position [285, 0]
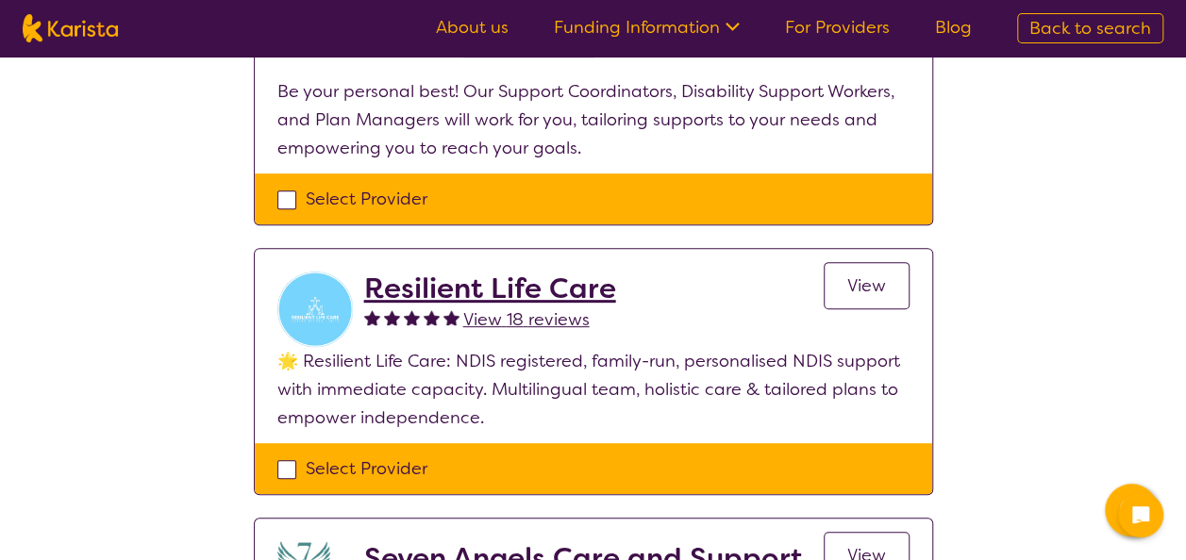
click at [490, 319] on span "View 18 reviews" at bounding box center [526, 319] width 126 height 23
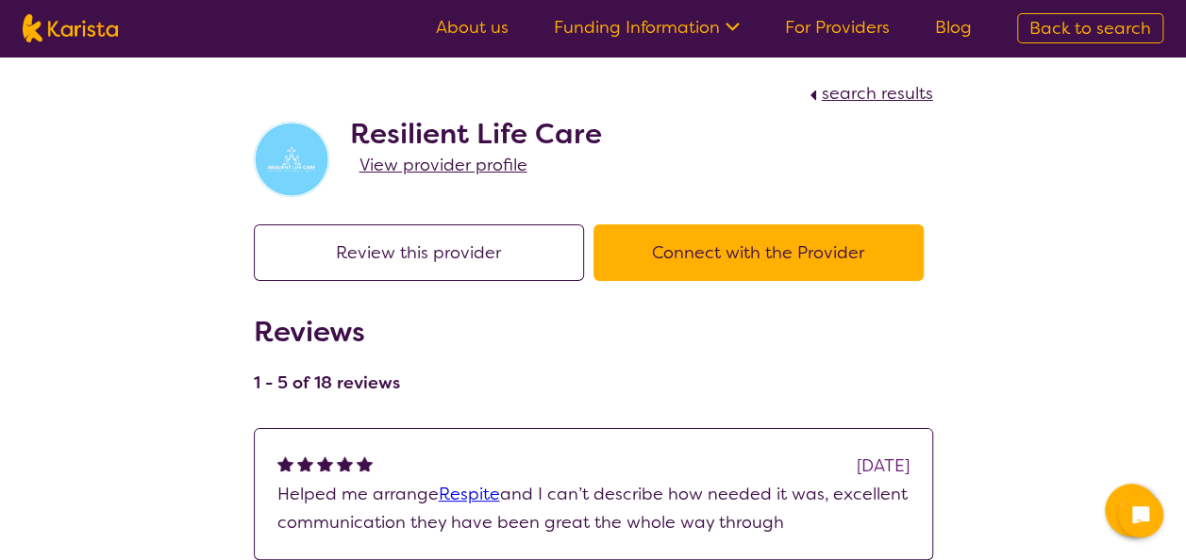
select select "by_score"
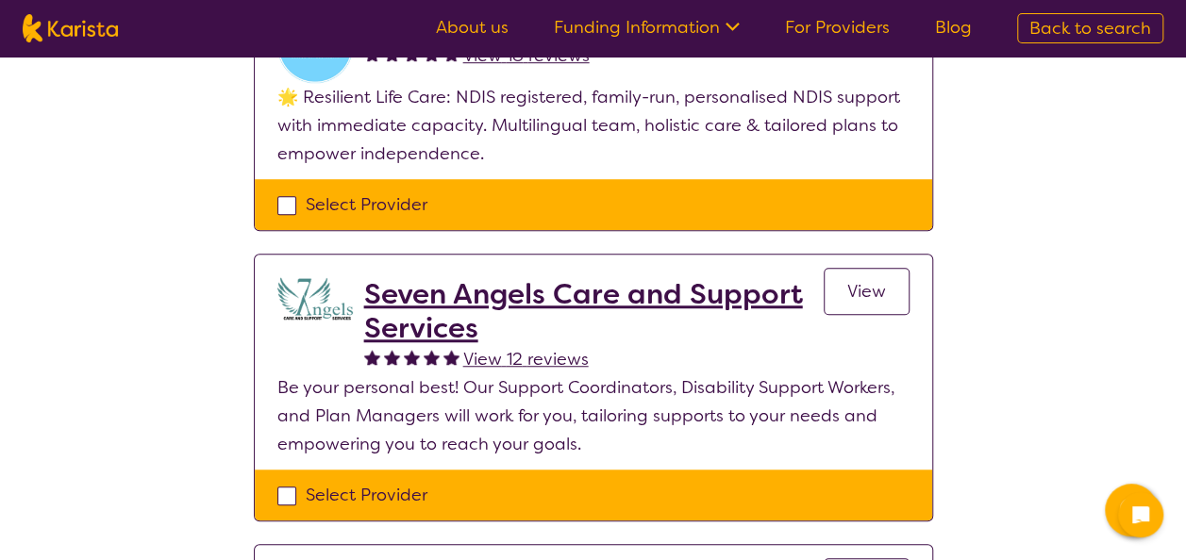
scroll to position [557, 0]
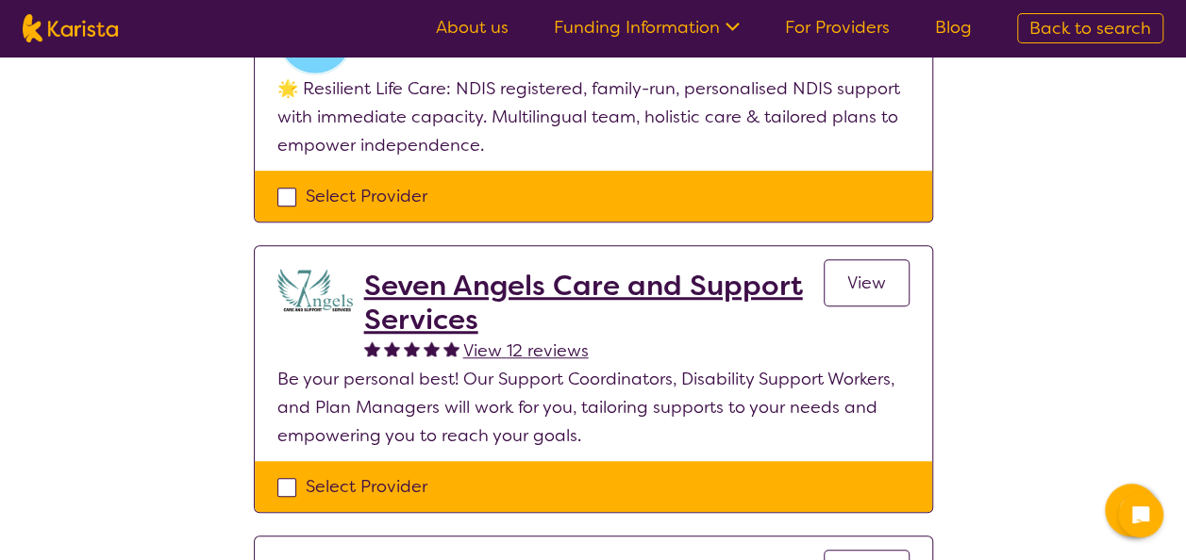
click at [523, 348] on span "View 12 reviews" at bounding box center [525, 351] width 125 height 23
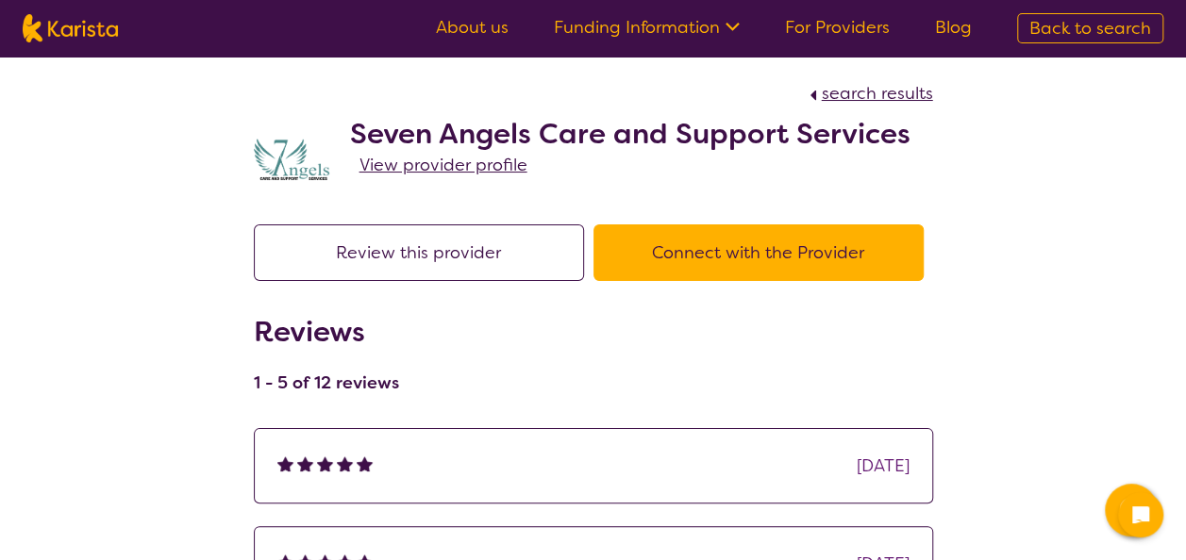
select select "by_score"
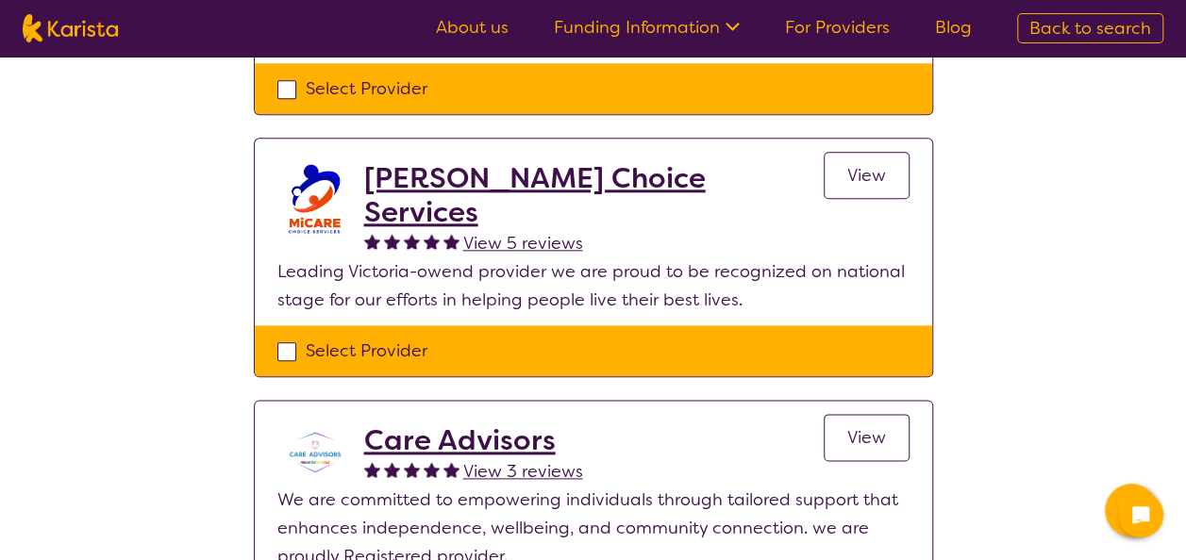
scroll to position [971, 0]
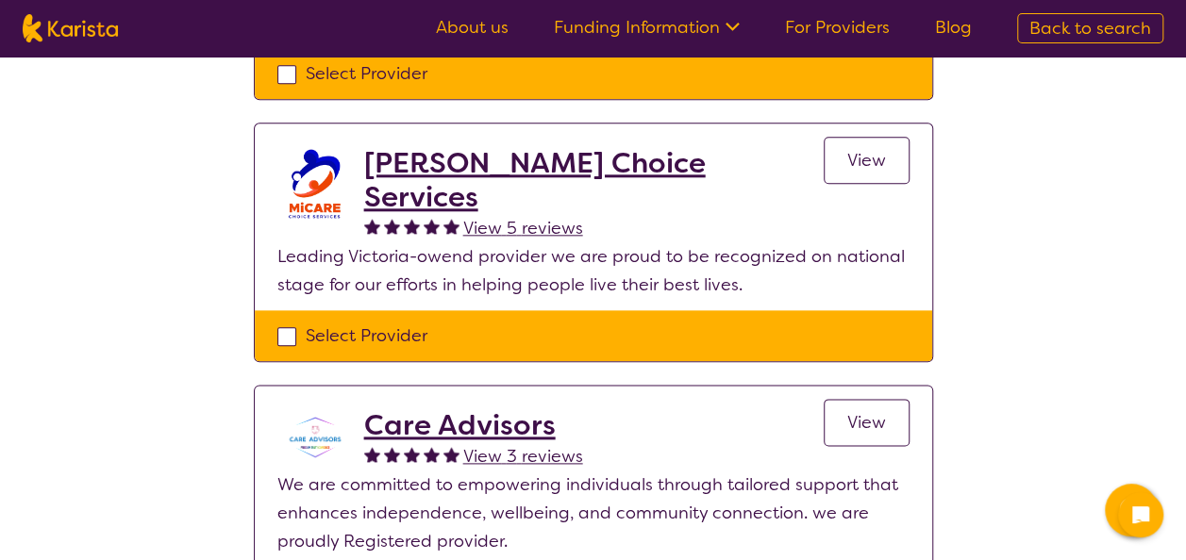
click at [521, 217] on span "View 5 reviews" at bounding box center [523, 228] width 120 height 23
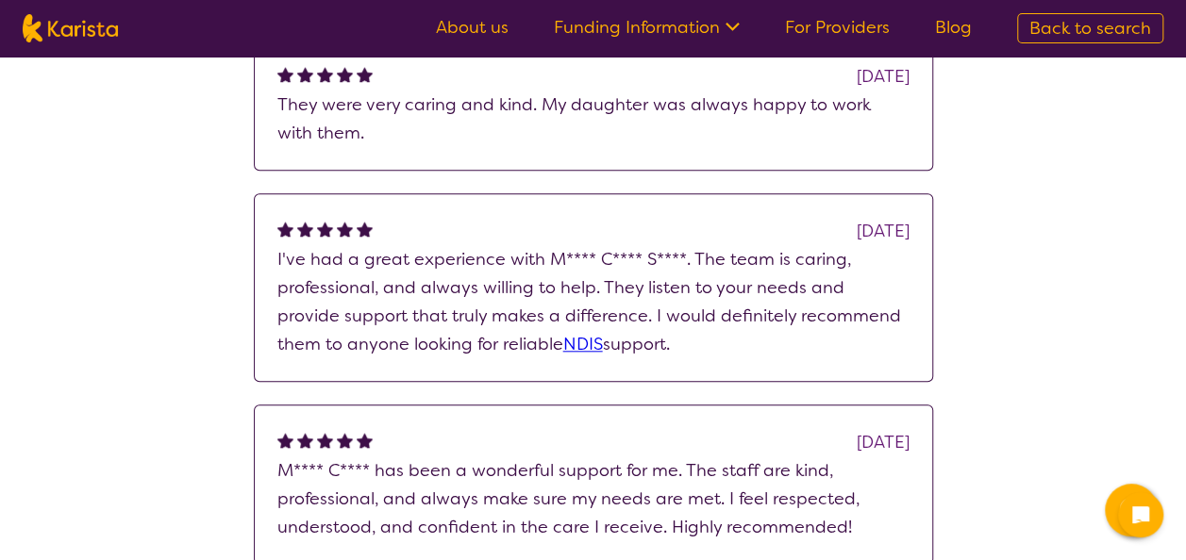
scroll to position [747, 0]
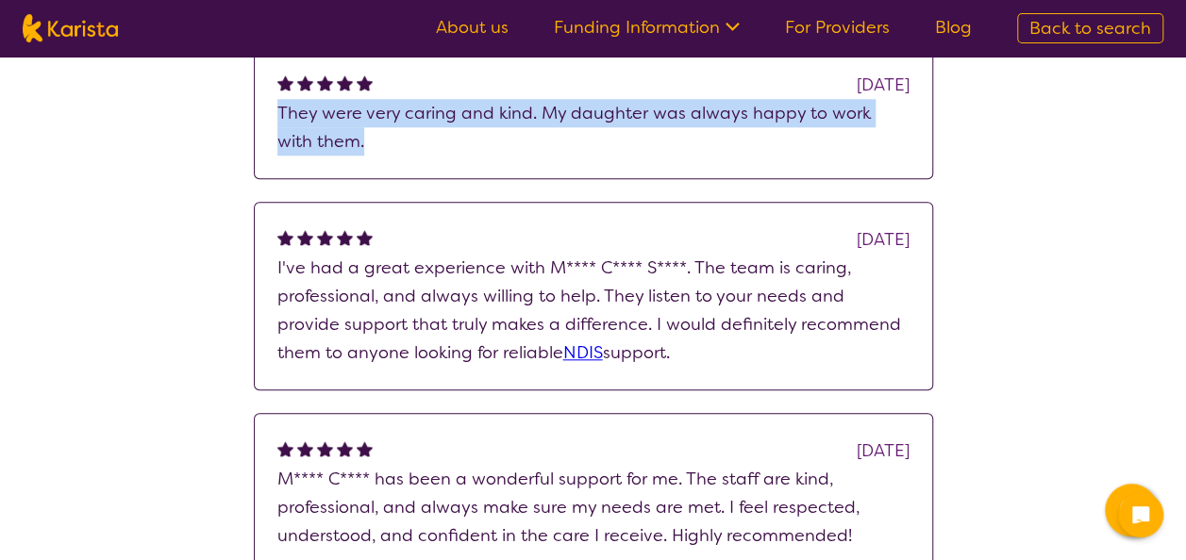
drag, startPoint x: 334, startPoint y: 144, endPoint x: 280, endPoint y: 118, distance: 59.9
click at [280, 118] on p "They were very caring and kind. My daughter was always happy to work with them." at bounding box center [593, 127] width 632 height 57
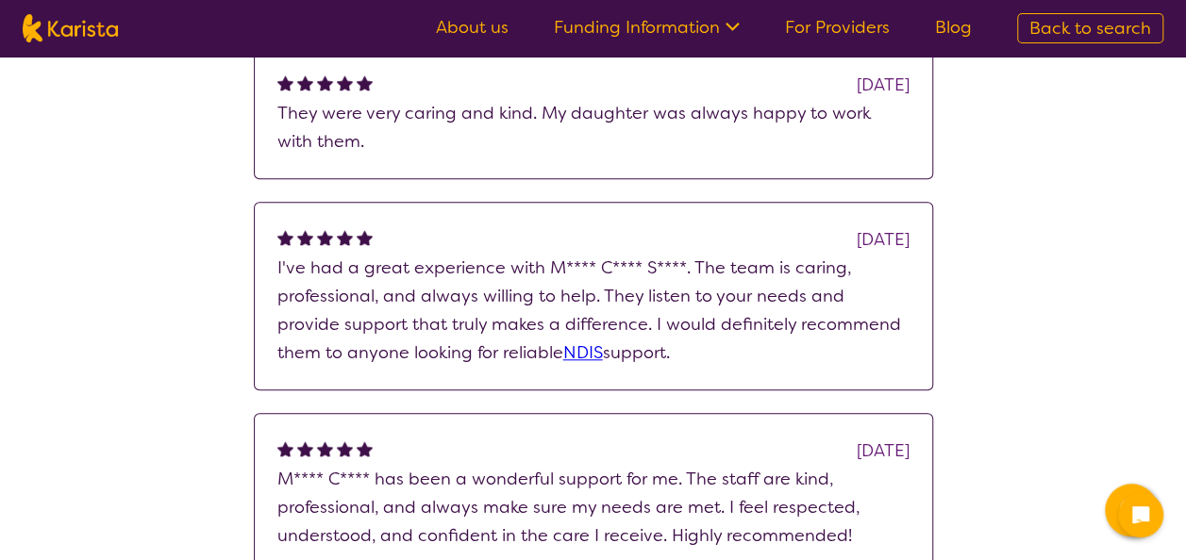
drag, startPoint x: 280, startPoint y: 118, endPoint x: 192, endPoint y: 202, distance: 121.4
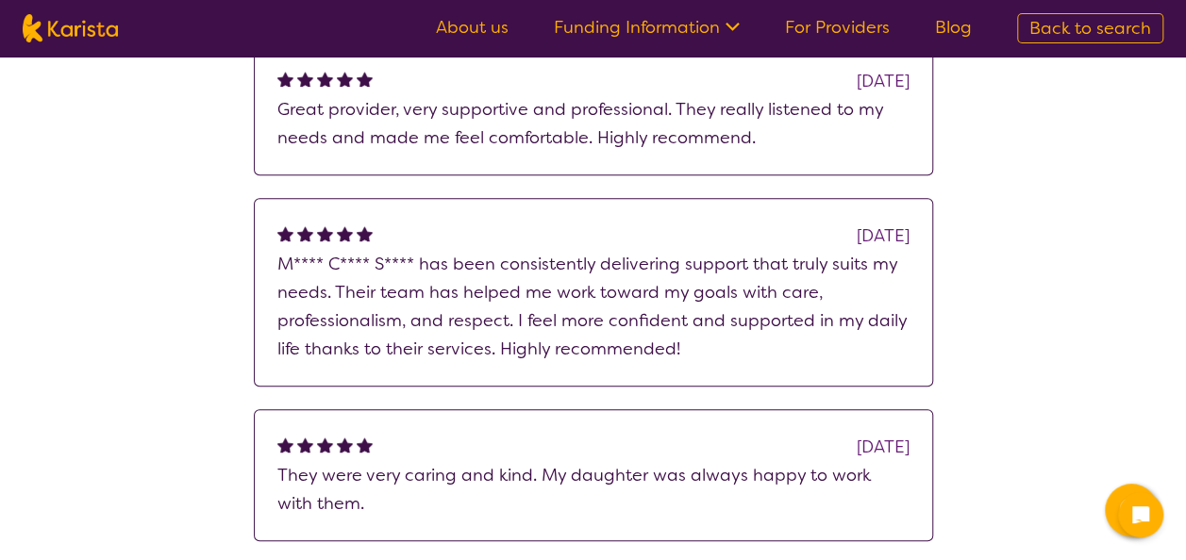
scroll to position [386, 0]
select select "by_score"
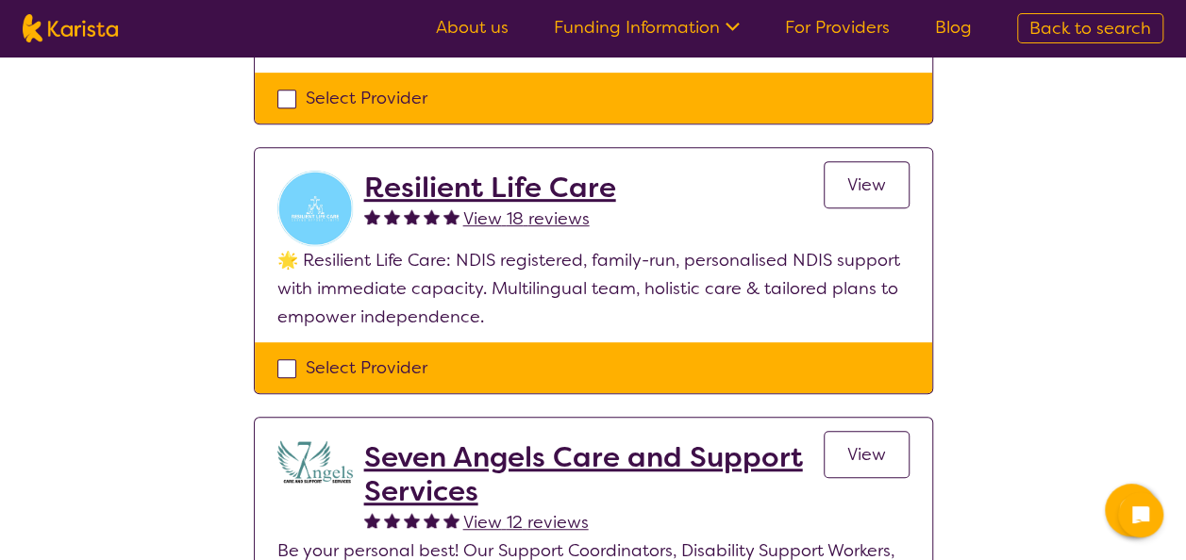
scroll to position [971, 0]
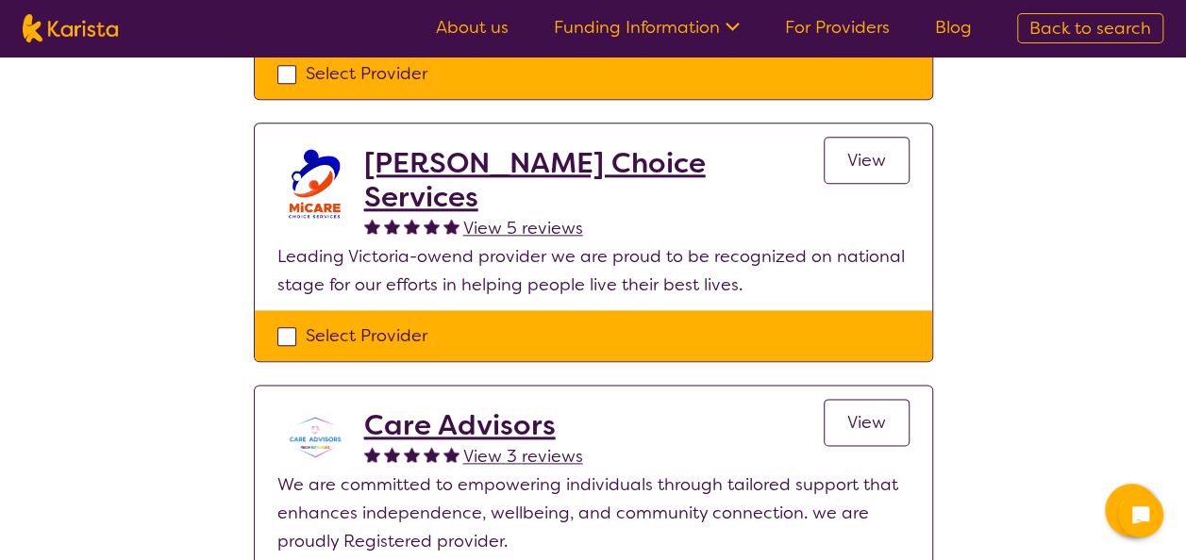
select select "Nursing services"
select select "AS"
select select "NDIS"
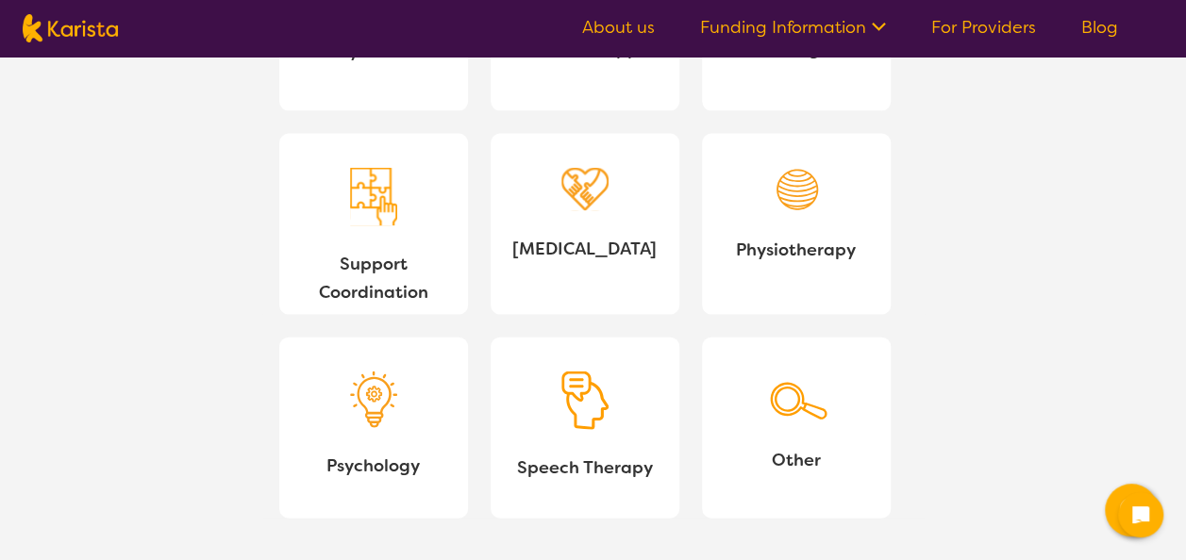
scroll to position [1919, 0]
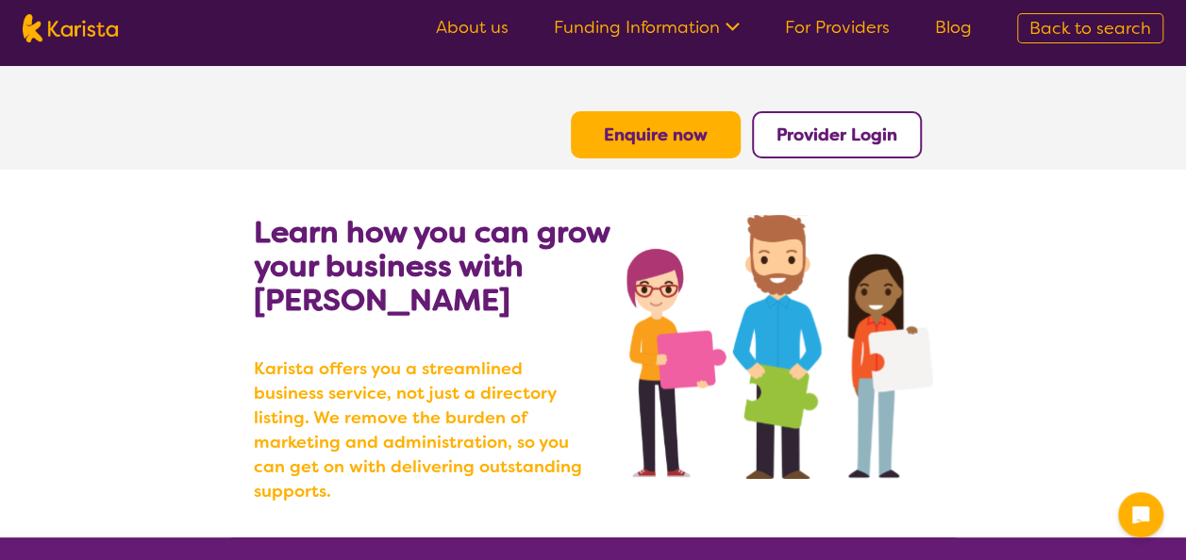
click at [808, 153] on button "Provider Login" at bounding box center [837, 134] width 170 height 47
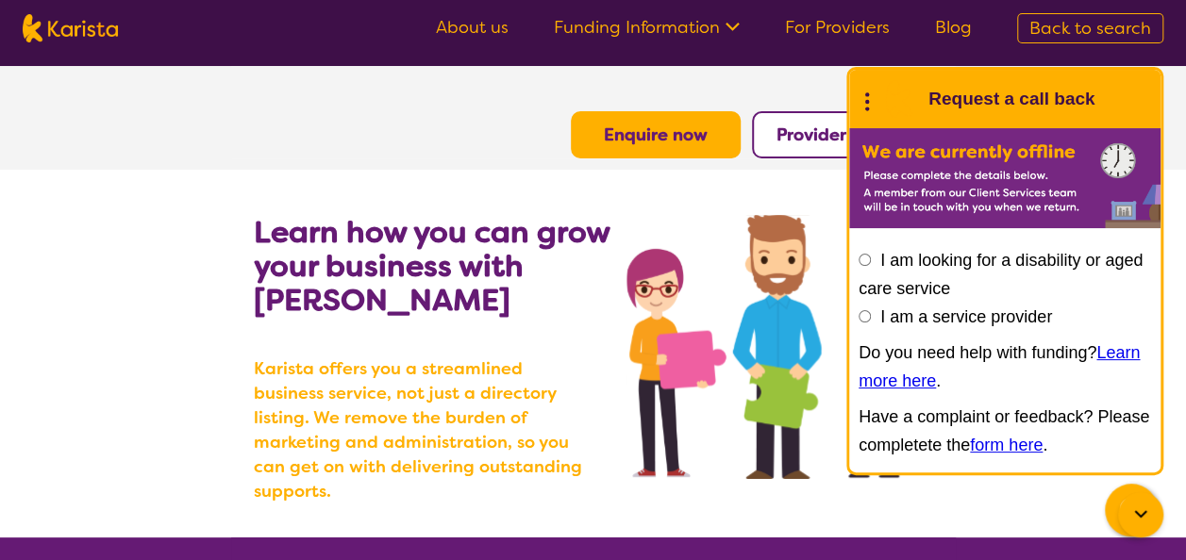
click at [808, 138] on b "Provider Login" at bounding box center [836, 135] width 121 height 23
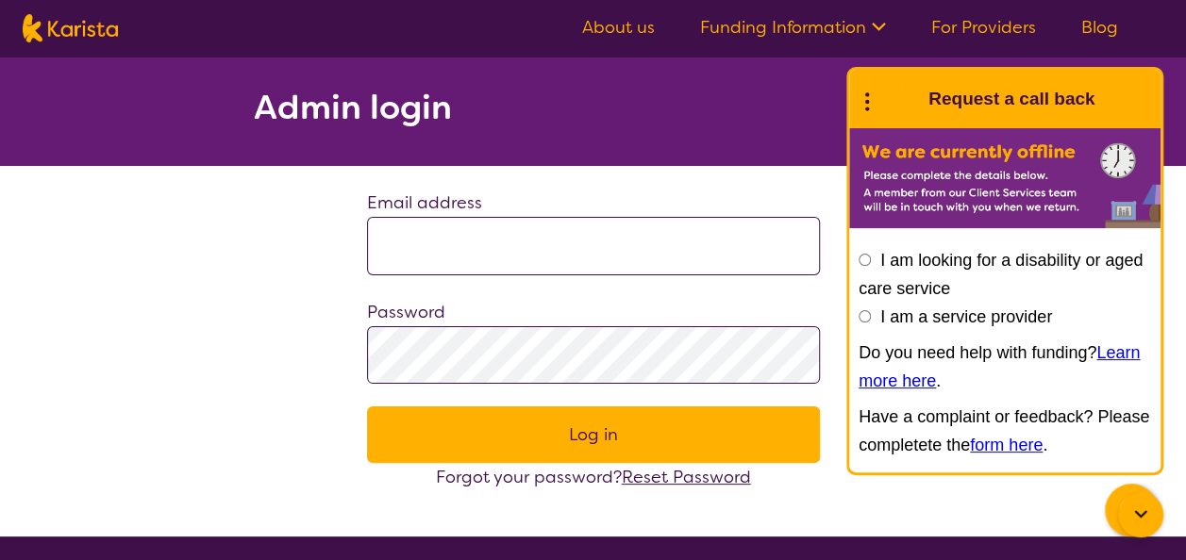
type input "**********"
click at [1145, 513] on icon at bounding box center [1140, 515] width 23 height 23
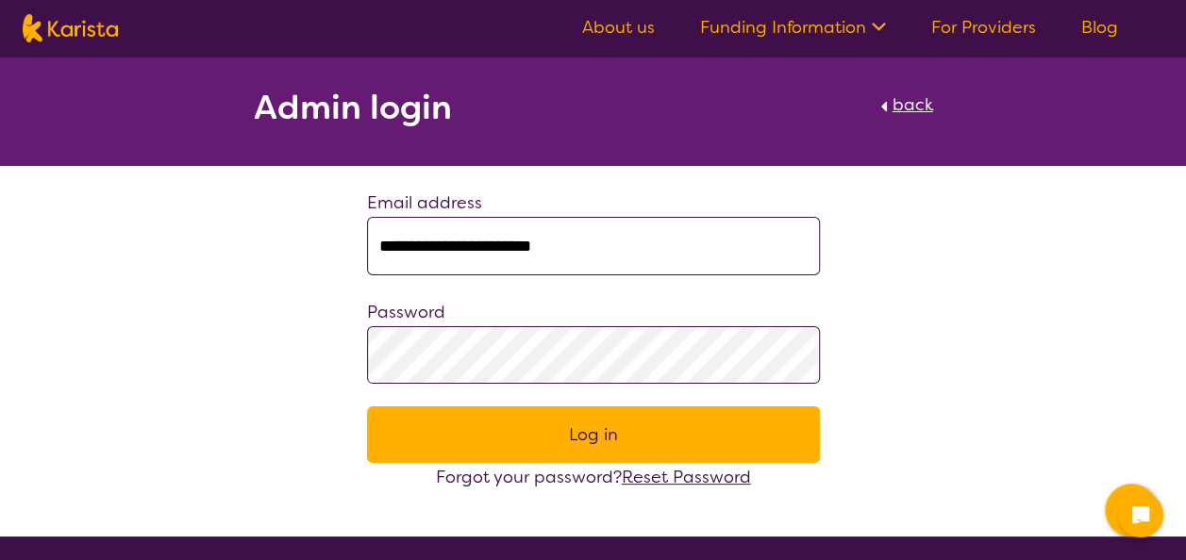
click at [781, 430] on button "Log in" at bounding box center [593, 435] width 453 height 57
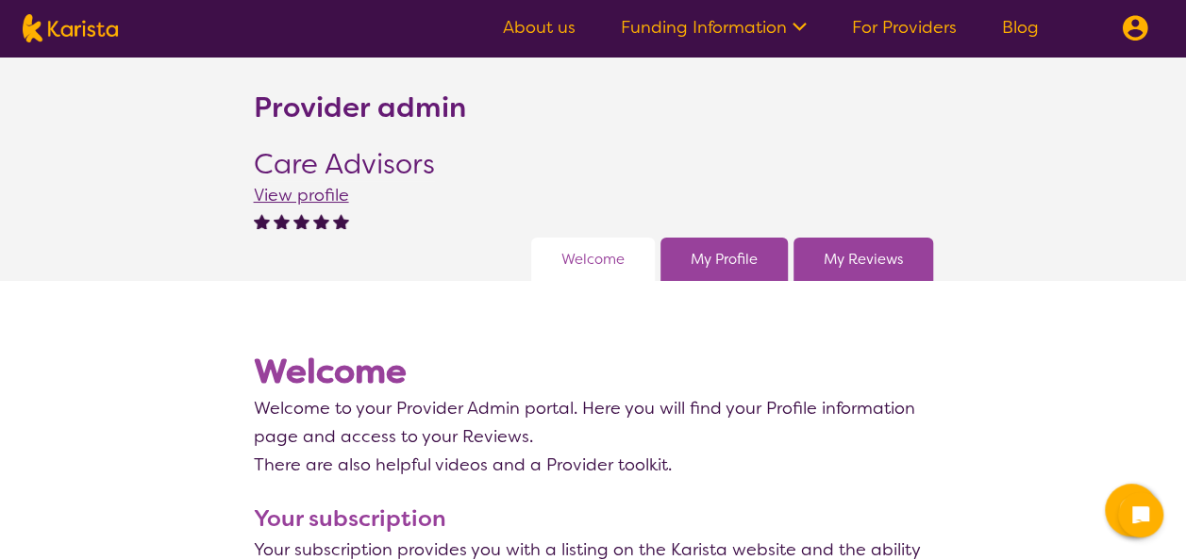
click at [317, 189] on span "View profile" at bounding box center [301, 195] width 95 height 23
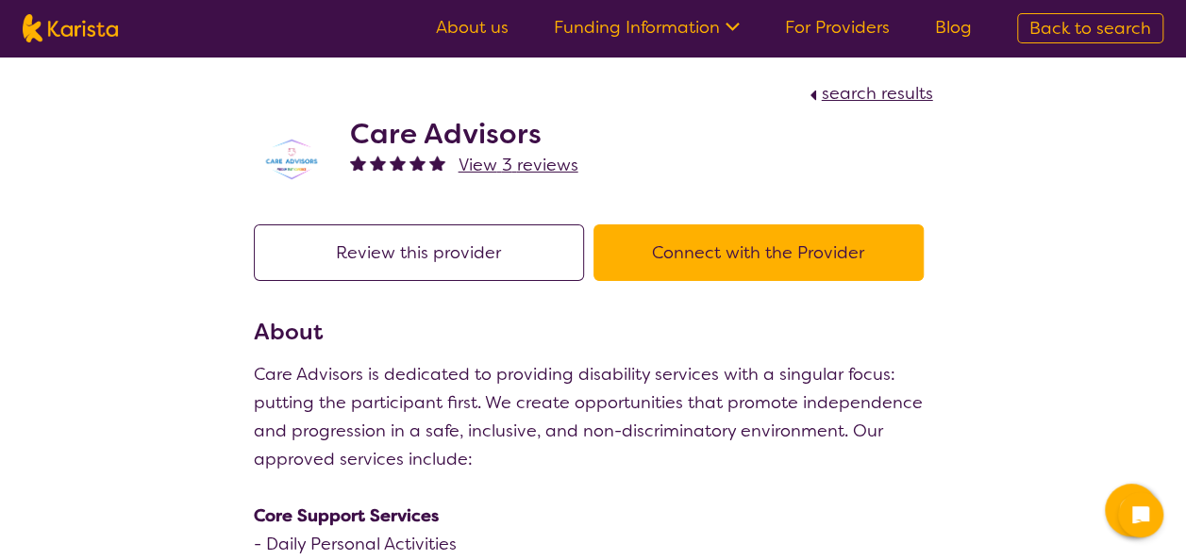
click at [432, 248] on button "Review this provider" at bounding box center [419, 252] width 330 height 57
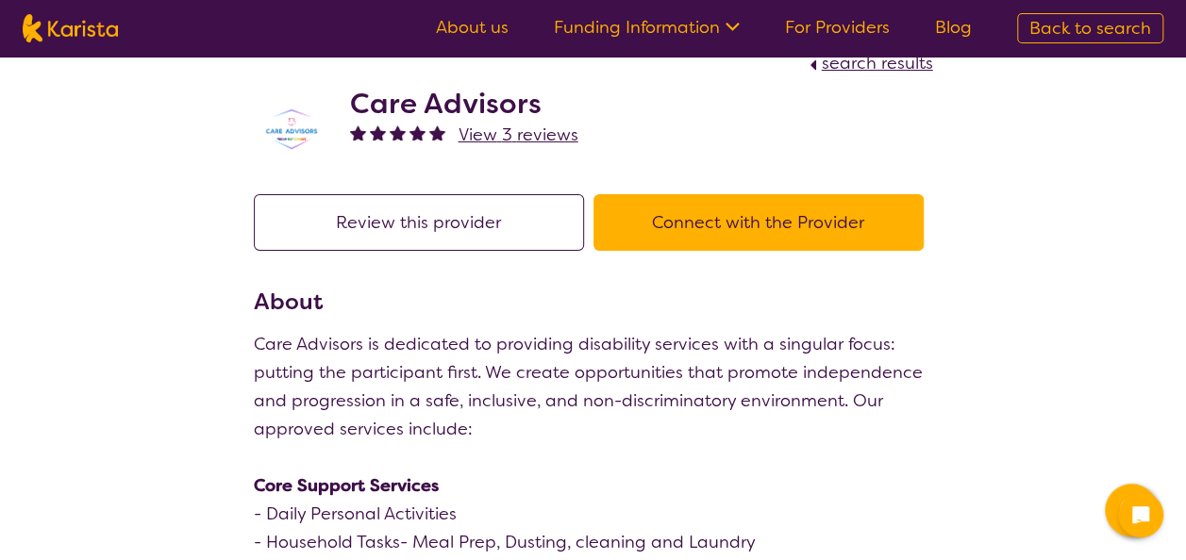
scroll to position [28, 0]
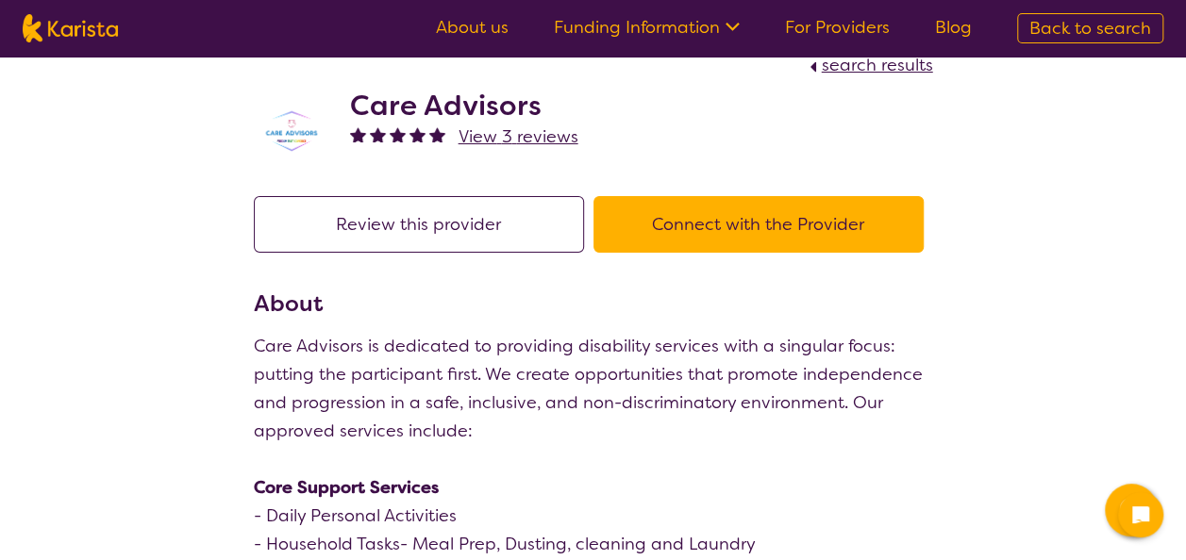
click at [647, 41] on ul "About us Funding Information NDIS - National Disability Insurance Scheme HCP - …" at bounding box center [703, 28] width 581 height 30
click at [645, 22] on link "Funding Information" at bounding box center [647, 27] width 186 height 23
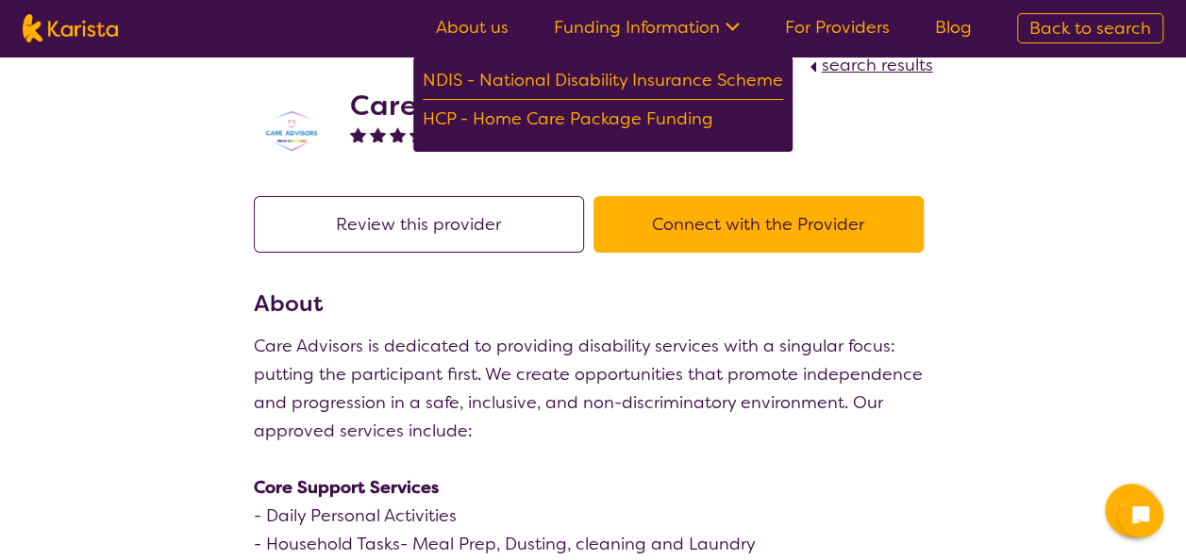
click at [645, 22] on link "Funding Information" at bounding box center [647, 27] width 186 height 23
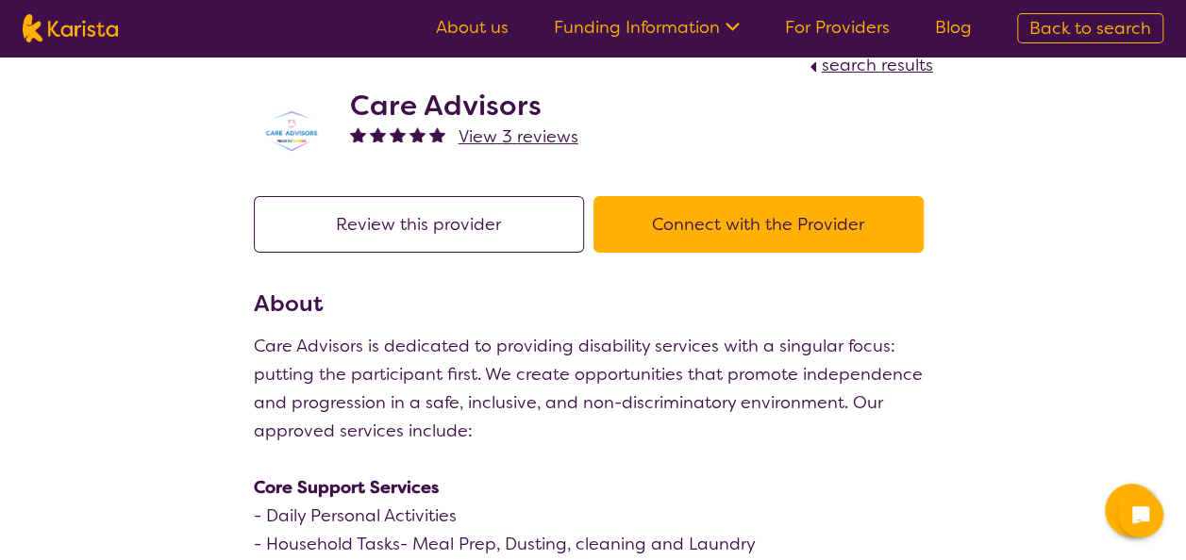
scroll to position [0, 0]
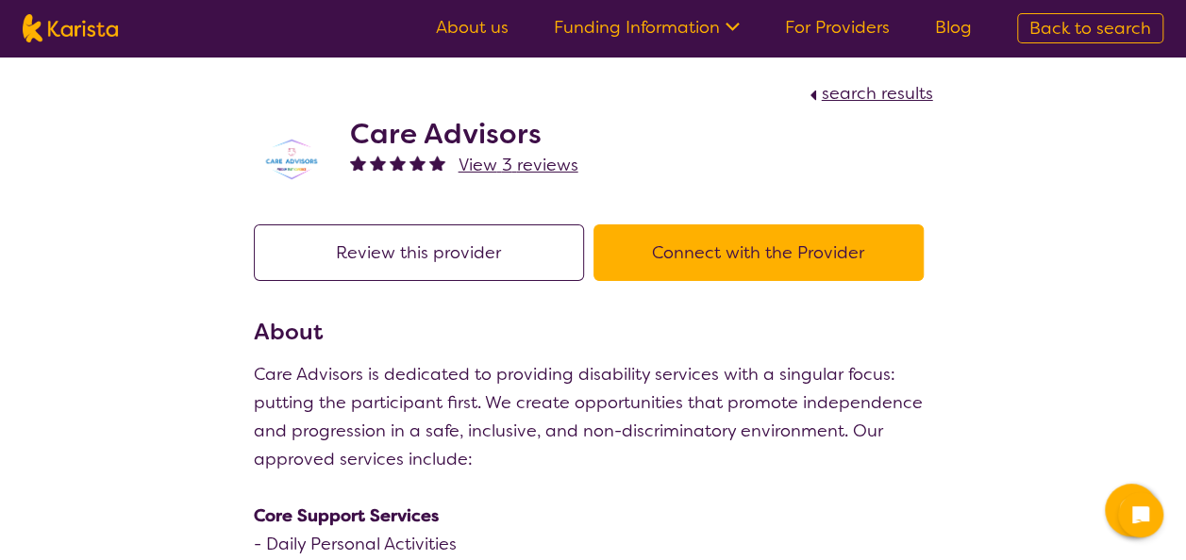
click at [466, 136] on h2 "Care Advisors" at bounding box center [464, 134] width 228 height 34
click at [505, 25] on link "About us" at bounding box center [472, 27] width 73 height 23
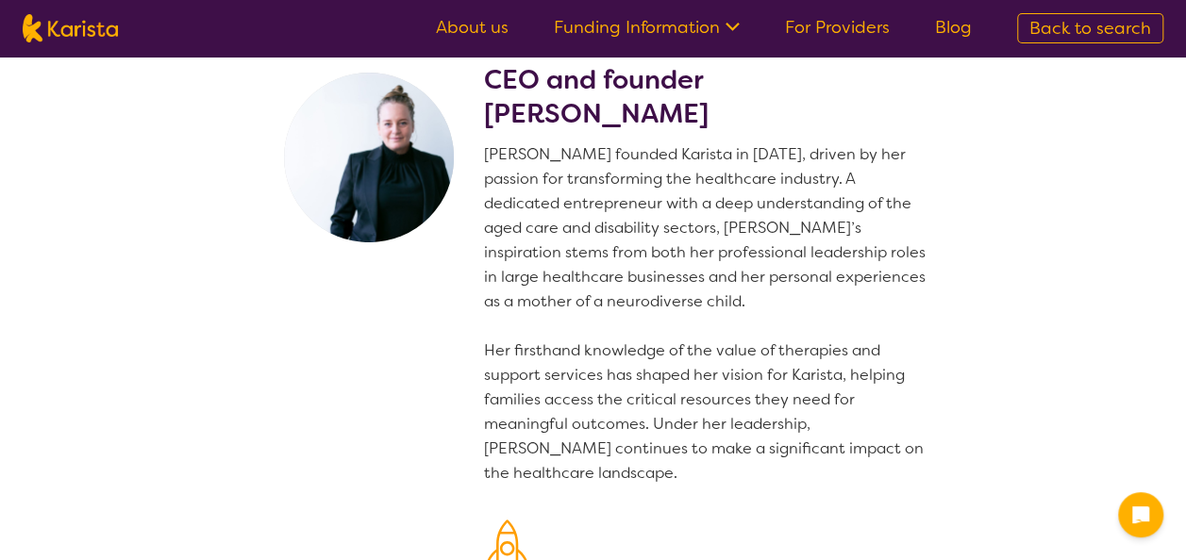
scroll to position [40, 0]
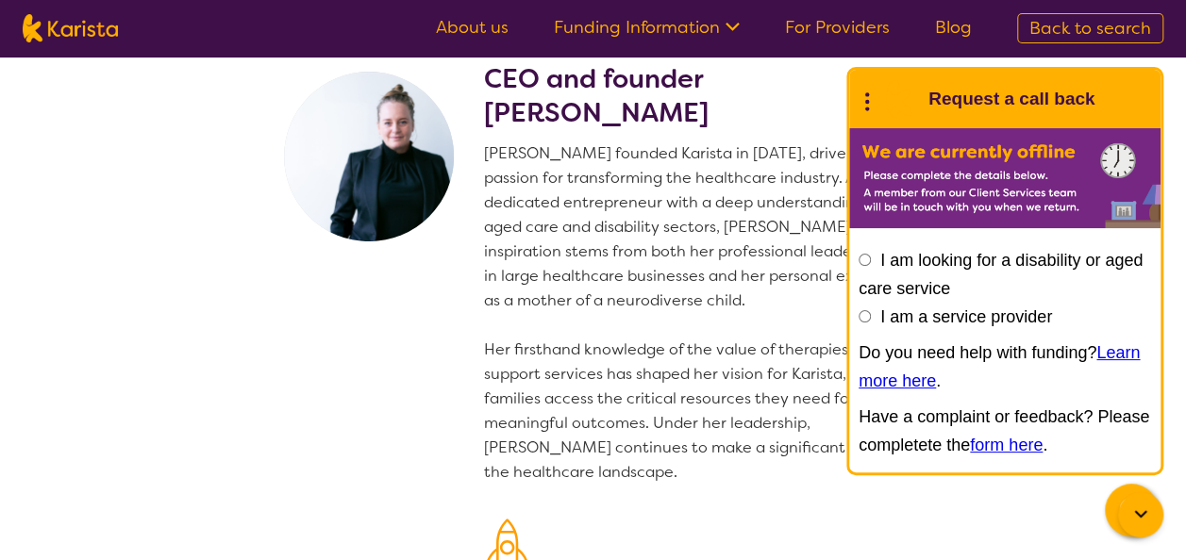
click at [815, 27] on link "For Providers" at bounding box center [837, 27] width 105 height 23
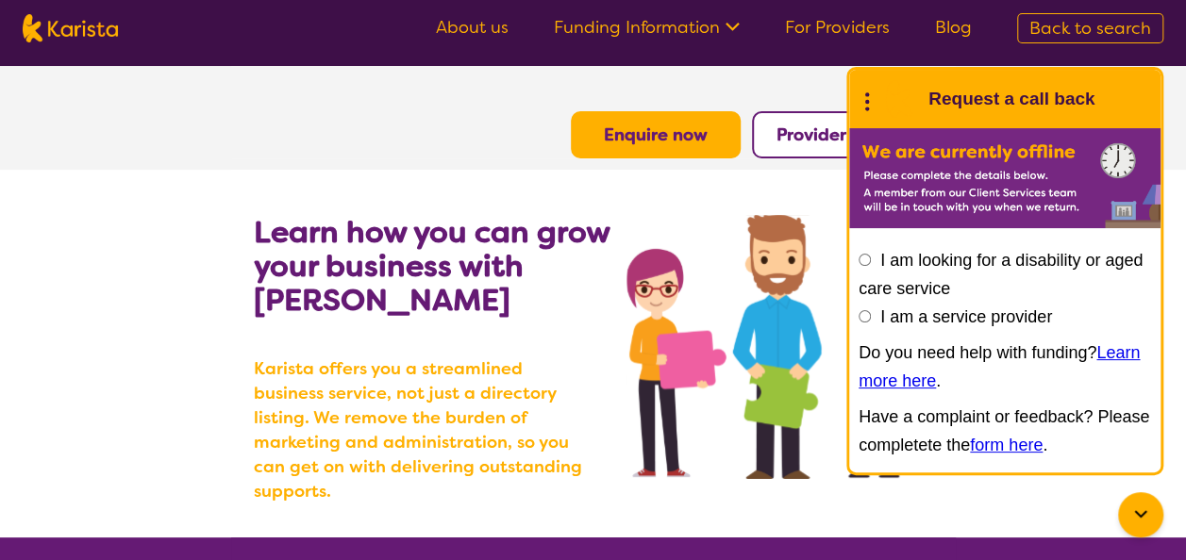
click at [819, 137] on b "Provider Login" at bounding box center [836, 135] width 121 height 23
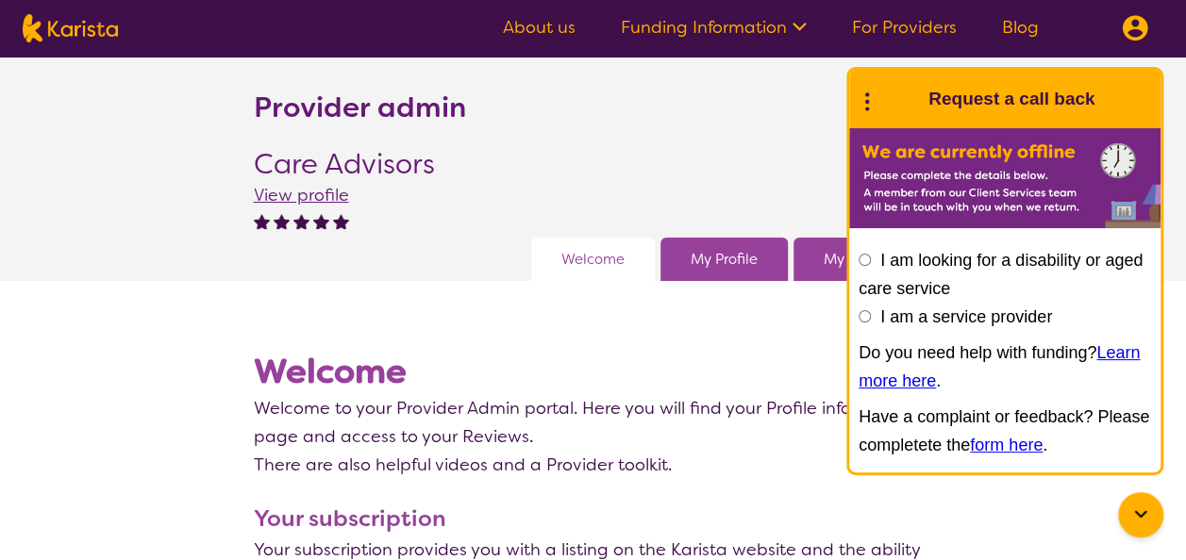
click at [1133, 510] on icon at bounding box center [1140, 515] width 23 height 23
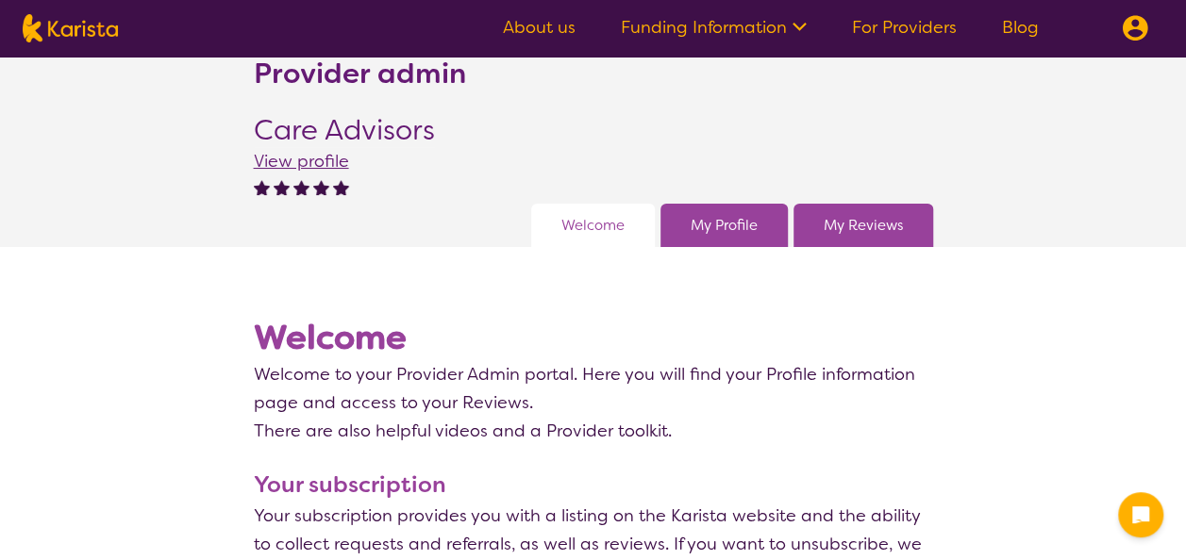
scroll to position [36, 0]
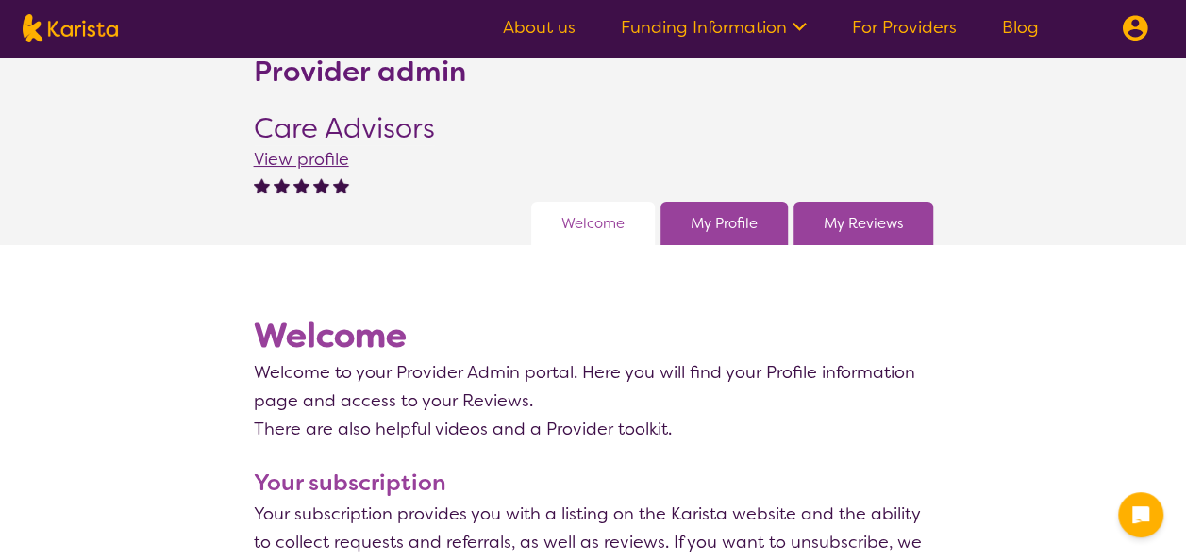
click at [839, 221] on link "My Reviews" at bounding box center [862, 223] width 79 height 28
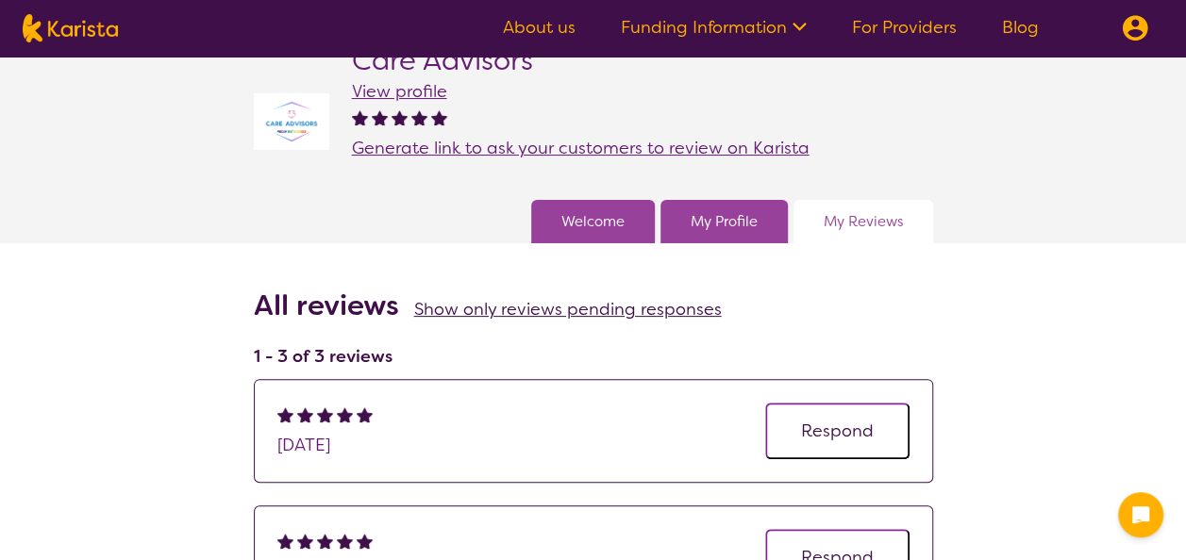
scroll to position [103, 0]
click at [711, 213] on link "My Profile" at bounding box center [723, 222] width 67 height 28
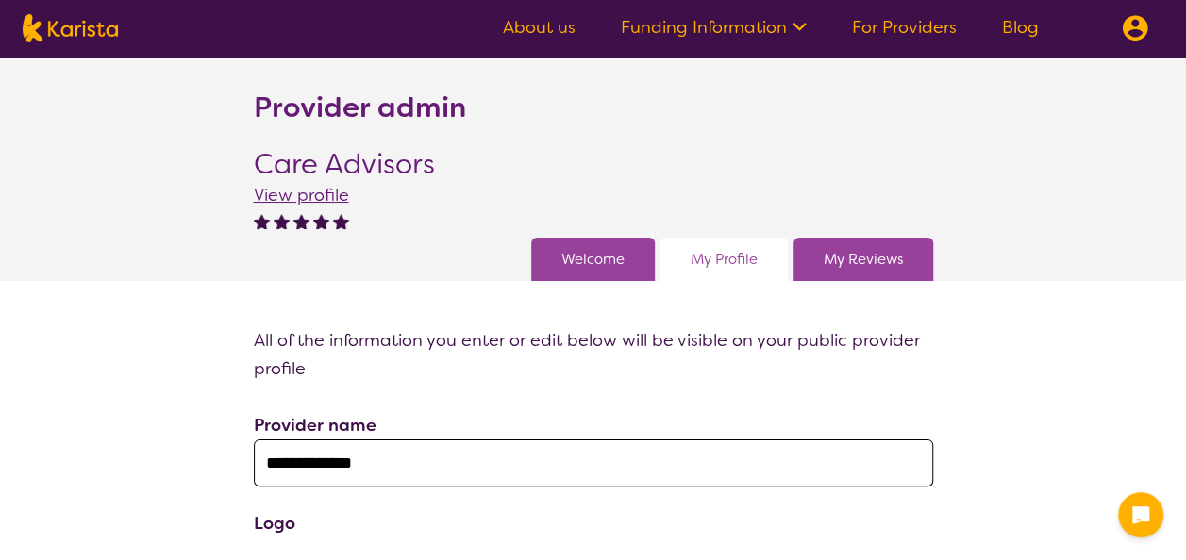
scroll to position [103, 0]
